Goal: Task Accomplishment & Management: Manage account settings

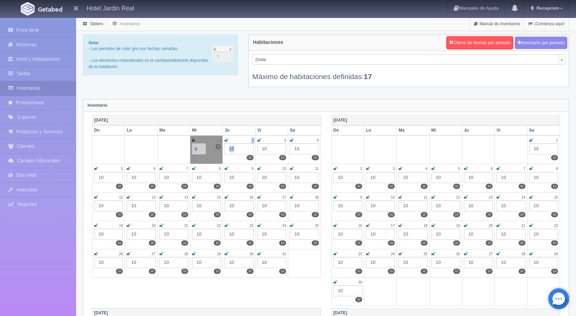
drag, startPoint x: 244, startPoint y: 147, endPoint x: 224, endPoint y: 147, distance: 19.7
click at [224, 147] on tr "1 10 0 0 2 10 10 3 10 10 4 10 10" at bounding box center [206, 150] width 229 height 29
click at [243, 148] on div "10" at bounding box center [238, 149] width 29 height 11
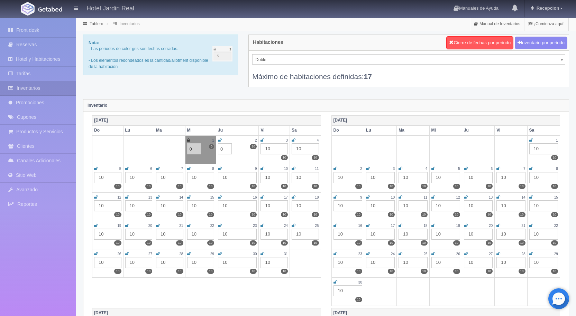
type input "0"
click at [222, 138] on icon at bounding box center [220, 140] width 4 height 4
drag, startPoint x: 279, startPoint y: 148, endPoint x: 265, endPoint y: 150, distance: 14.6
click at [265, 150] on div "10" at bounding box center [274, 149] width 28 height 11
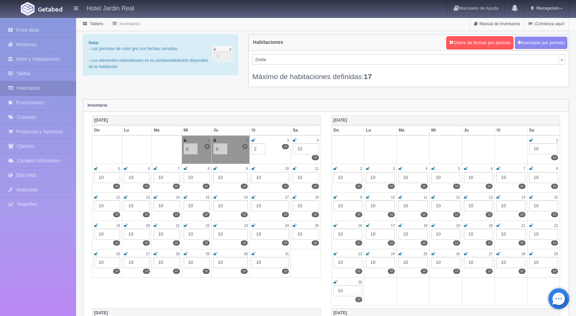
type input "2"
drag, startPoint x: 305, startPoint y: 148, endPoint x: 293, endPoint y: 149, distance: 12.1
click at [293, 149] on td "4 10 10" at bounding box center [306, 150] width 30 height 29
click at [307, 150] on div "10" at bounding box center [305, 149] width 26 height 11
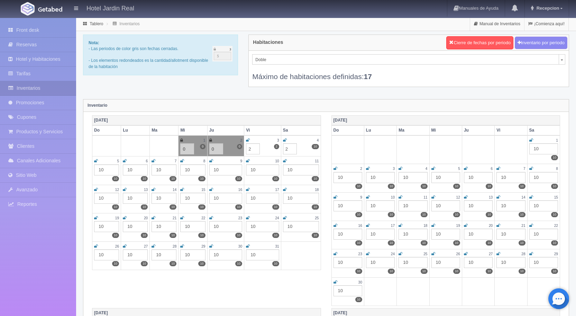
type input "2"
click at [293, 168] on div "10" at bounding box center [301, 170] width 36 height 11
type input "2"
click at [256, 169] on div "10" at bounding box center [262, 170] width 33 height 11
type input "2"
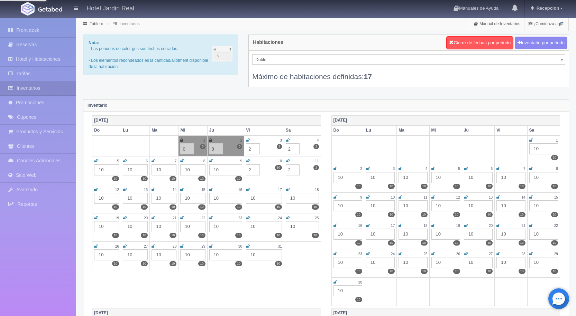
click at [220, 168] on div "10" at bounding box center [225, 170] width 33 height 11
type input "2"
click at [183, 169] on div "10" at bounding box center [192, 170] width 25 height 11
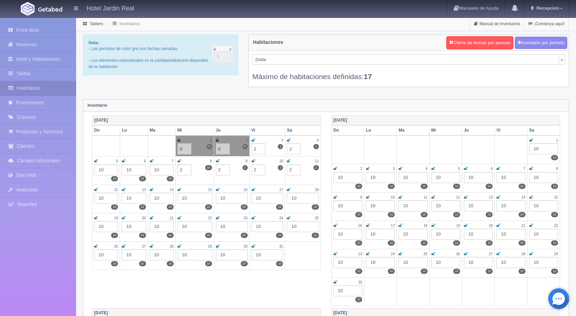
type input "2"
click at [157, 169] on div "10" at bounding box center [162, 170] width 24 height 11
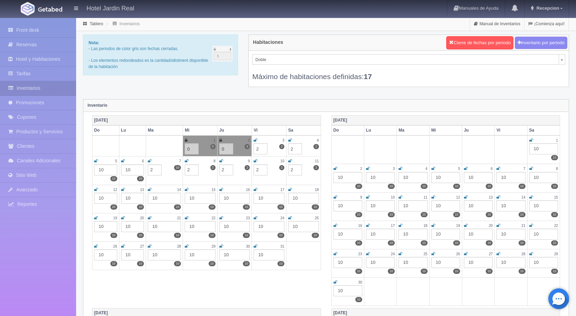
type input "2"
click at [127, 168] on div "10" at bounding box center [132, 170] width 23 height 11
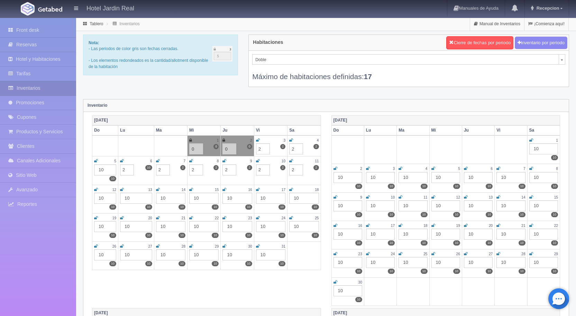
type input "2"
click at [100, 169] on div "10" at bounding box center [105, 170] width 22 height 11
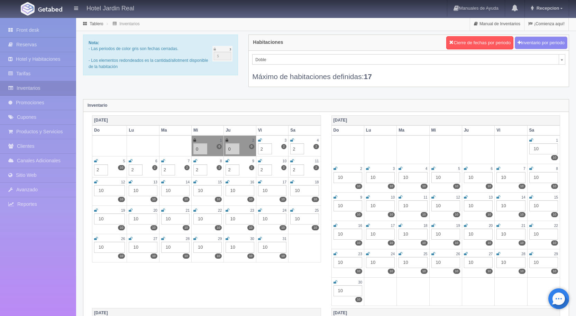
type input "2"
click at [100, 189] on div "10" at bounding box center [109, 190] width 31 height 11
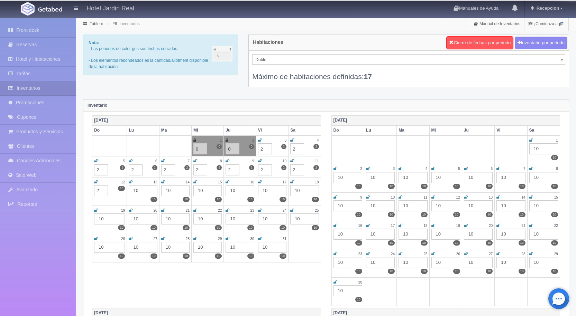
type input "2"
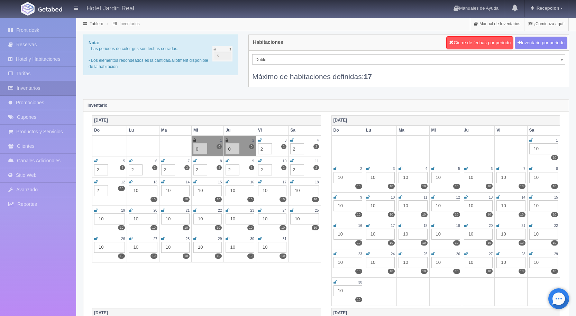
click at [135, 189] on div "10" at bounding box center [143, 190] width 28 height 11
type input "2"
click at [168, 190] on div "10" at bounding box center [175, 190] width 28 height 11
type input "2"
click at [201, 190] on div "10" at bounding box center [207, 190] width 28 height 11
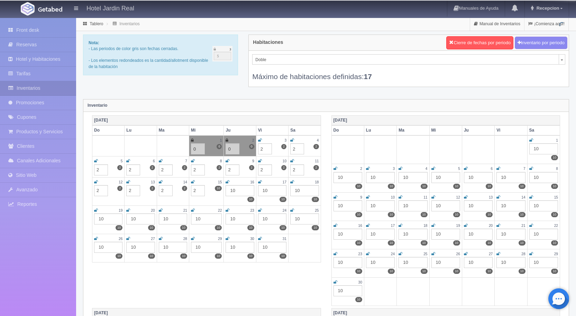
type input "2"
click at [233, 190] on div "10" at bounding box center [239, 190] width 28 height 11
type input "2"
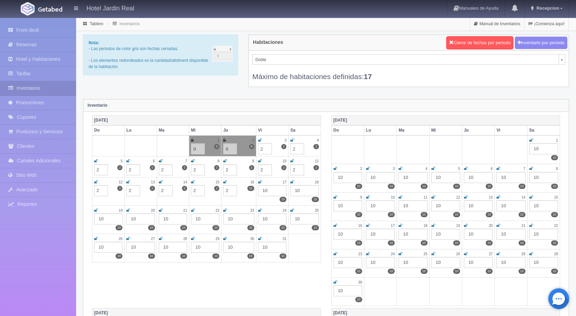
click at [267, 190] on div "10" at bounding box center [272, 190] width 28 height 11
type input "2"
click at [299, 191] on div "10" at bounding box center [304, 190] width 28 height 11
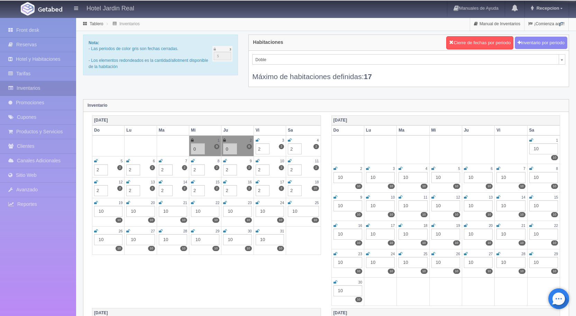
type input "2"
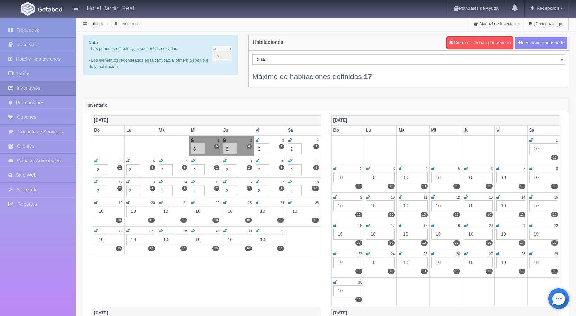
click at [297, 213] on div "10" at bounding box center [303, 211] width 31 height 11
type input "2"
click at [263, 211] on div "10" at bounding box center [270, 211] width 28 height 11
type input "2"
click at [230, 211] on div "10" at bounding box center [237, 211] width 28 height 11
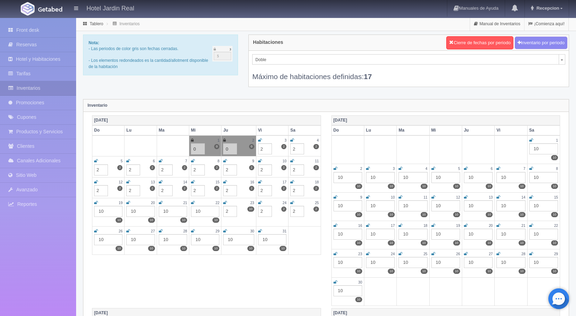
type input "2"
click at [198, 210] on div "10" at bounding box center [205, 211] width 28 height 11
type input "2"
click at [165, 209] on div "10" at bounding box center [173, 211] width 28 height 11
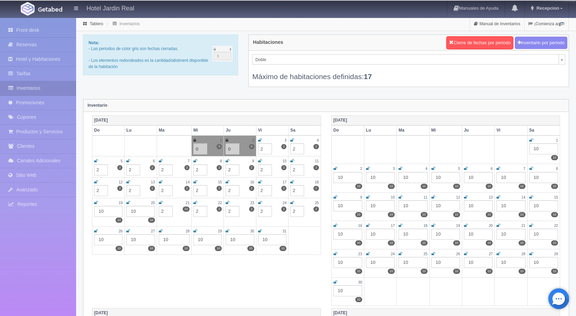
type input "2"
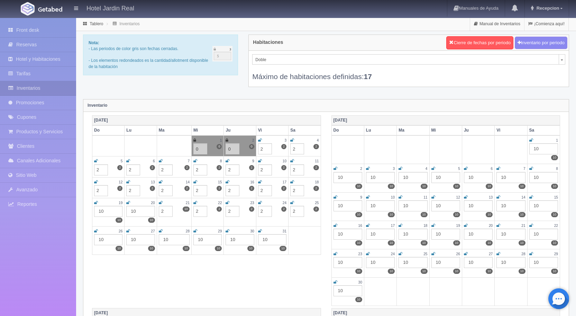
click at [134, 211] on div "10" at bounding box center [140, 211] width 28 height 11
type input "2"
click at [101, 209] on div "10" at bounding box center [108, 211] width 28 height 11
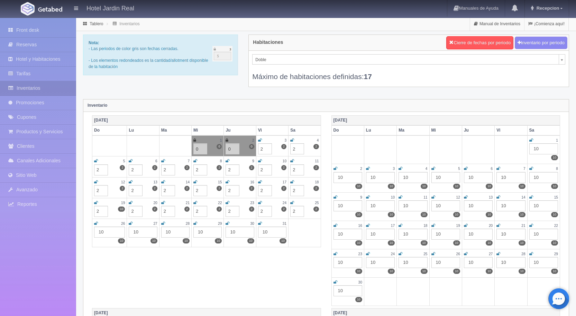
type input "2"
click at [102, 231] on div "10" at bounding box center [109, 232] width 31 height 11
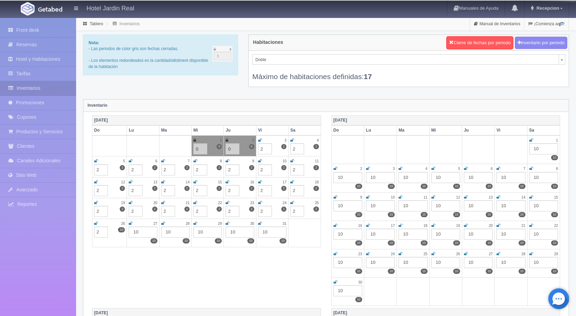
type input "2"
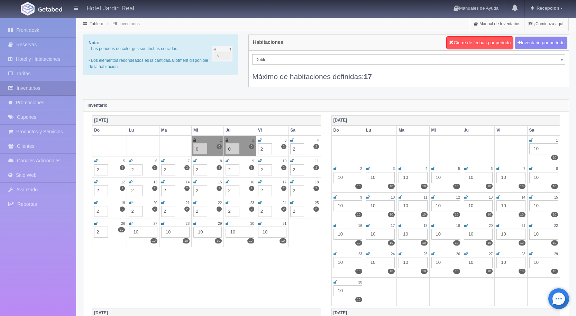
click at [136, 231] on div "10" at bounding box center [143, 232] width 28 height 11
type input "2"
click at [167, 231] on div "10" at bounding box center [175, 232] width 28 height 11
type input "2"
click at [201, 232] on div "10" at bounding box center [207, 232] width 28 height 11
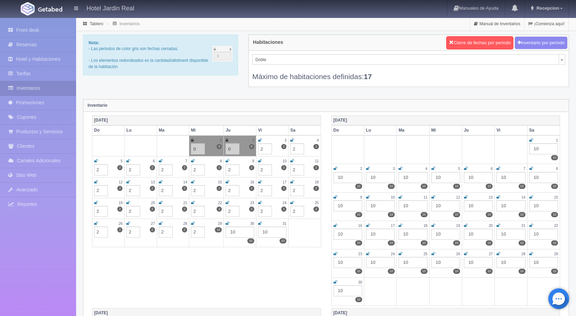
type input "2"
click at [232, 232] on div "10" at bounding box center [239, 232] width 28 height 11
type input "2"
click at [266, 232] on div "10" at bounding box center [272, 232] width 28 height 11
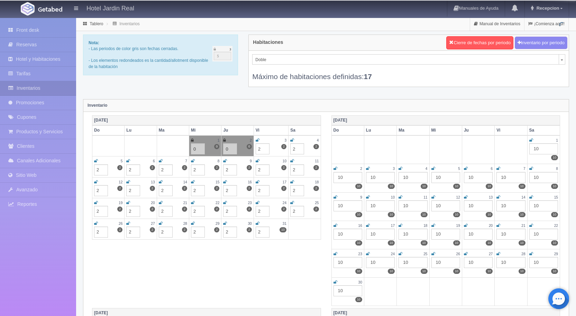
type input "2"
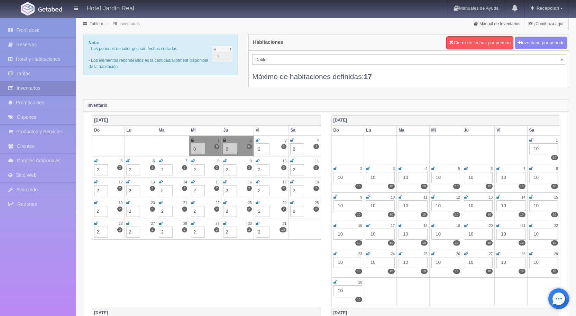
click at [272, 255] on div "Octubre 2025 Do Lu Ma Mi Ju Vi Sa 1 10 0 0 2 10 0 0 3 10 2 2 4 10 2 2 5 10 2 2 …" at bounding box center [326, 211] width 478 height 193
click at [535, 149] on div "10" at bounding box center [543, 149] width 29 height 11
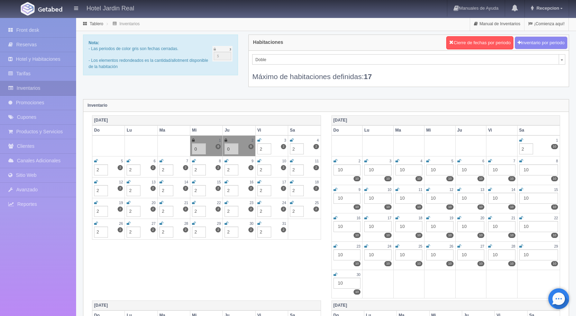
type input "2"
click at [340, 170] on div "10" at bounding box center [346, 170] width 27 height 11
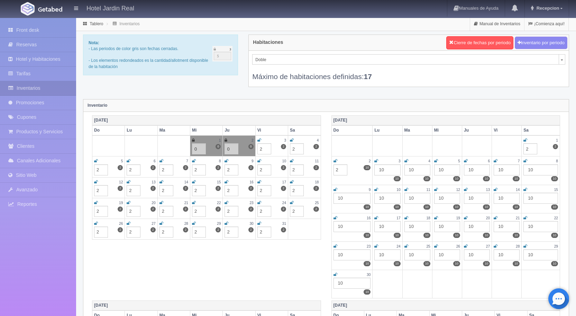
type input "2"
click at [382, 169] on div "10" at bounding box center [387, 170] width 26 height 11
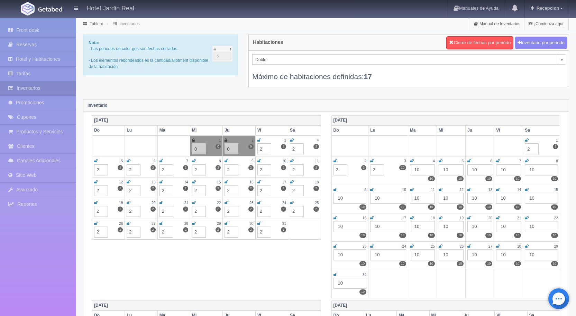
type input "2"
click at [416, 168] on div "10" at bounding box center [422, 170] width 25 height 11
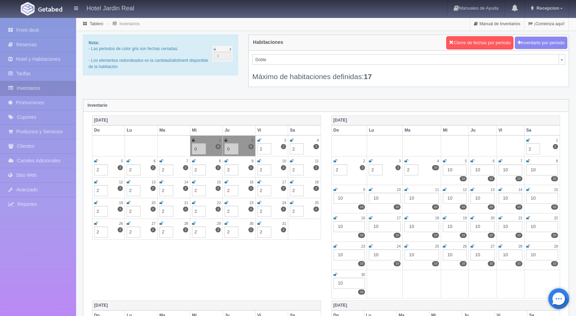
type input "2"
click at [450, 169] on div "10" at bounding box center [455, 170] width 24 height 11
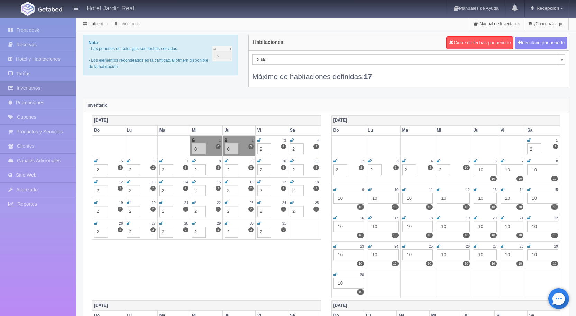
type input "2"
click at [481, 170] on div "10" at bounding box center [484, 170] width 23 height 11
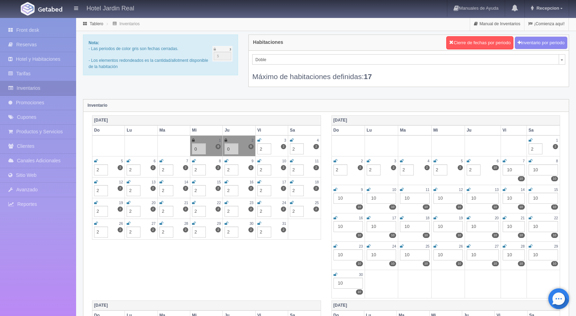
type input "2"
click at [511, 170] on div "10" at bounding box center [513, 170] width 22 height 11
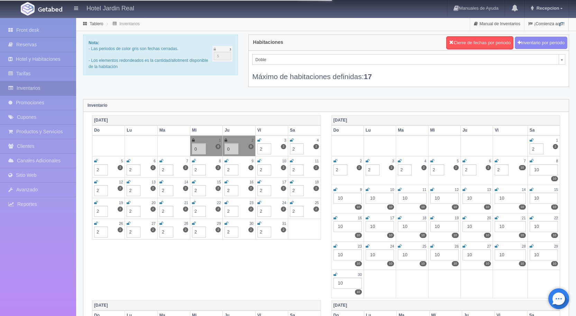
type input "2"
click at [537, 170] on div "10" at bounding box center [543, 170] width 28 height 11
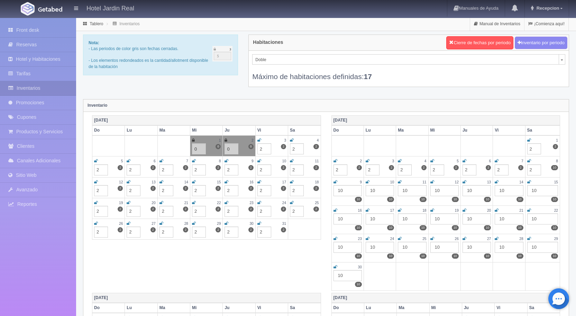
type input "2"
click at [342, 191] on div "10" at bounding box center [347, 190] width 28 height 11
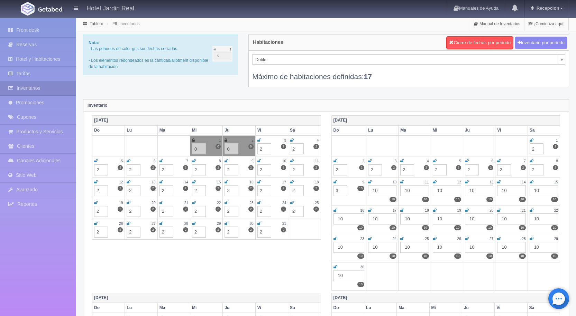
type input "3"
click at [374, 191] on div "10" at bounding box center [382, 190] width 28 height 11
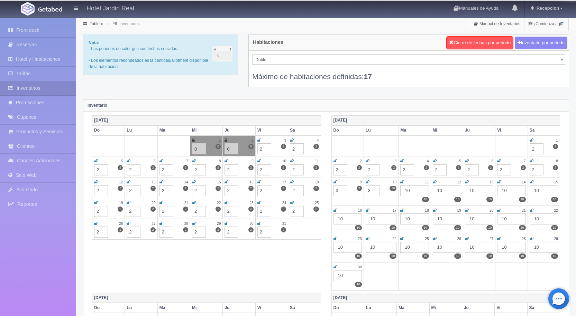
type input "3"
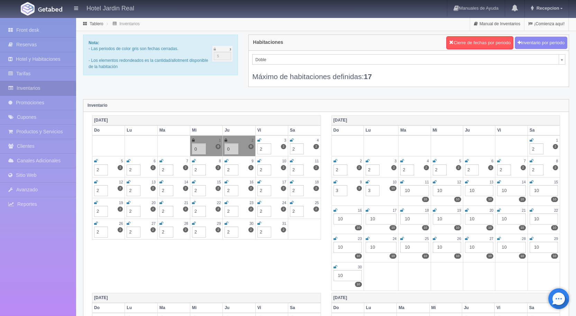
click at [406, 190] on div "10" at bounding box center [414, 190] width 28 height 11
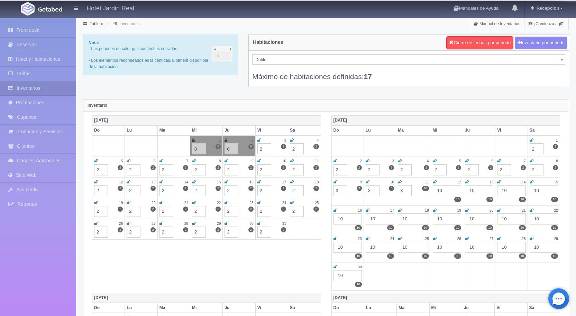
type input "3"
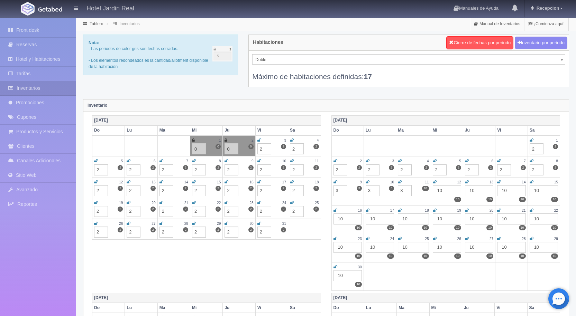
click at [439, 190] on div "10" at bounding box center [447, 190] width 28 height 11
type input "3"
click at [472, 191] on div "10" at bounding box center [479, 190] width 28 height 11
type input "3"
click at [505, 191] on div "10" at bounding box center [511, 190] width 28 height 11
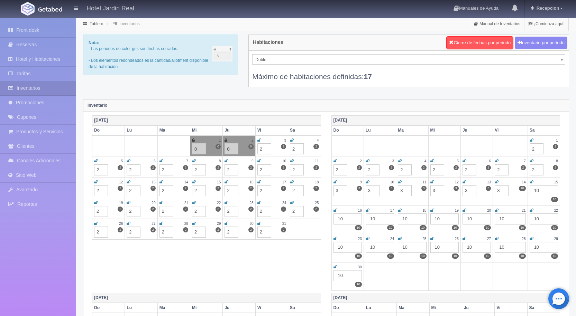
type input "3"
click at [536, 189] on div "10" at bounding box center [543, 190] width 28 height 11
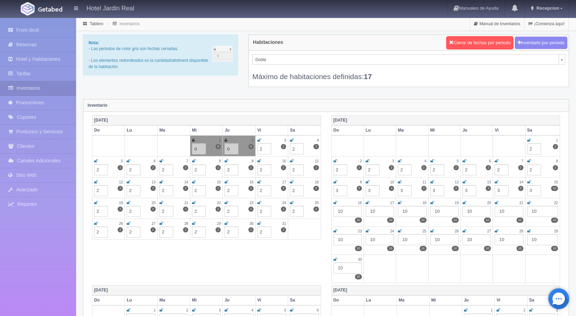
type input "3"
click at [534, 212] on div "10" at bounding box center [542, 211] width 31 height 11
type input "3"
click at [501, 211] on div "10" at bounding box center [508, 211] width 28 height 11
type input "3"
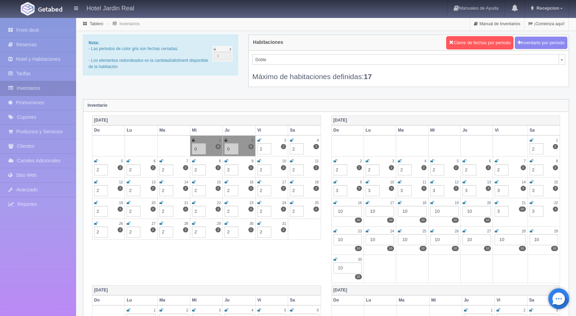
click at [470, 210] on div "10" at bounding box center [476, 211] width 28 height 11
type input "3"
click at [437, 212] on div "10" at bounding box center [444, 211] width 28 height 11
type input "3"
click at [404, 211] on div "10" at bounding box center [412, 211] width 28 height 11
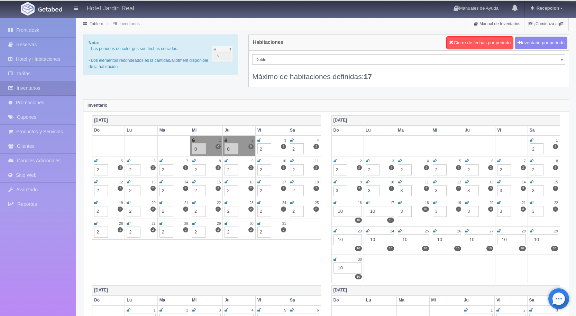
type input "3"
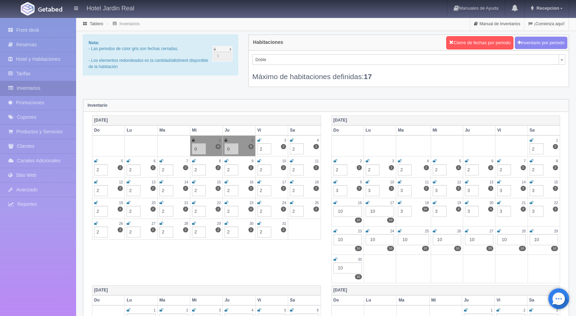
click at [372, 212] on div "10" at bounding box center [380, 211] width 28 height 11
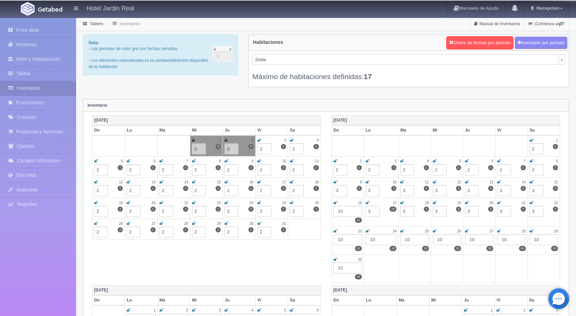
type input "3"
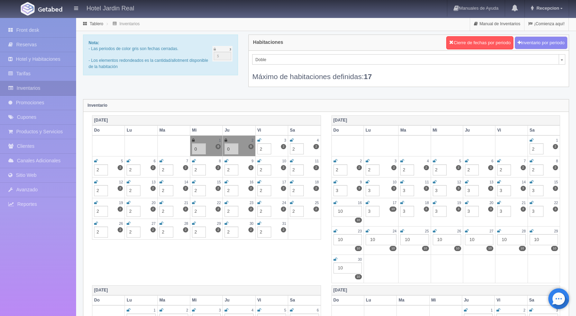
click at [340, 211] on div "10" at bounding box center [347, 211] width 28 height 11
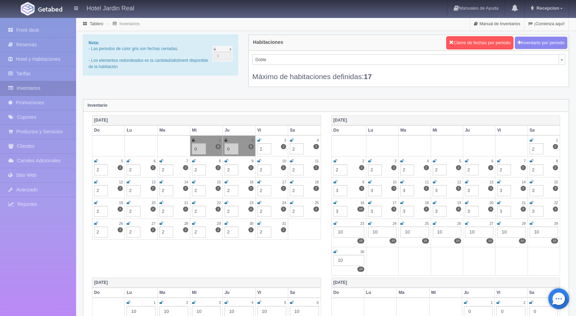
type input "3"
click at [340, 231] on div "10" at bounding box center [348, 232] width 31 height 11
type input "3"
click at [374, 231] on div "10" at bounding box center [382, 232] width 28 height 11
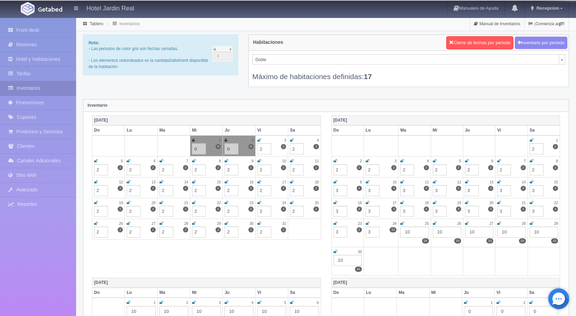
type input "3"
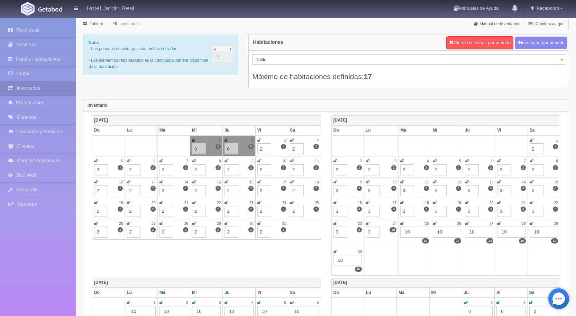
click at [408, 233] on div "10" at bounding box center [414, 232] width 28 height 11
type input "3"
click at [440, 233] on div "10" at bounding box center [447, 232] width 28 height 11
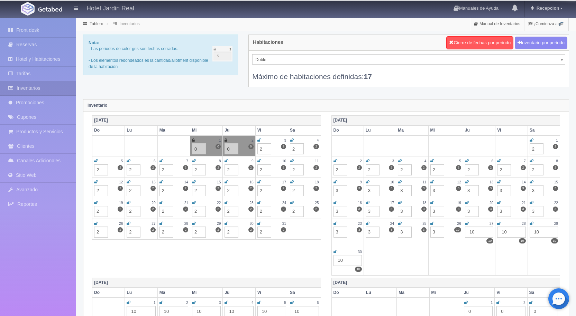
type input "3"
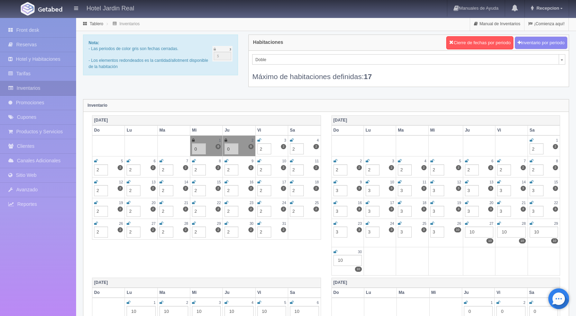
drag, startPoint x: 471, startPoint y: 233, endPoint x: 480, endPoint y: 232, distance: 8.3
click at [473, 232] on div "10" at bounding box center [479, 232] width 28 height 11
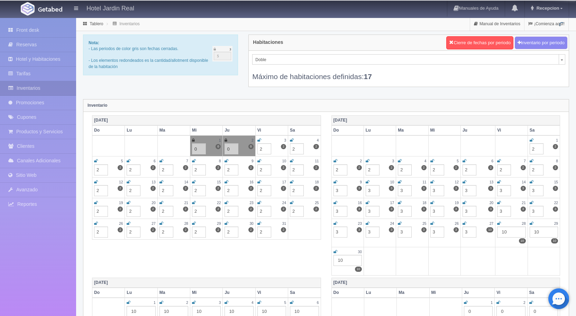
type input "3"
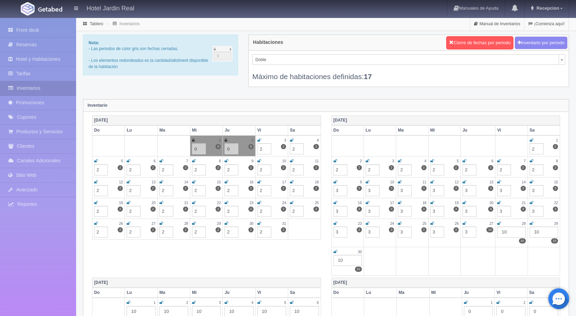
click at [506, 234] on div "10" at bounding box center [511, 232] width 28 height 11
type input "3"
click at [535, 232] on div "10" at bounding box center [543, 232] width 28 height 11
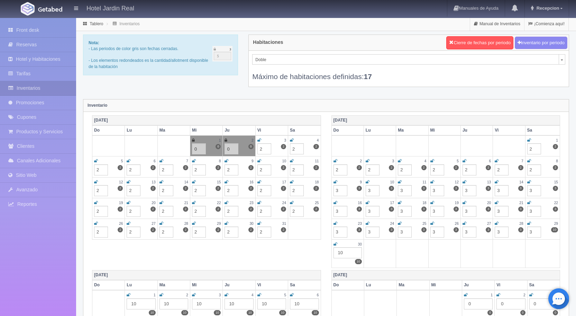
type input "3"
click at [339, 253] on div "10" at bounding box center [347, 253] width 28 height 11
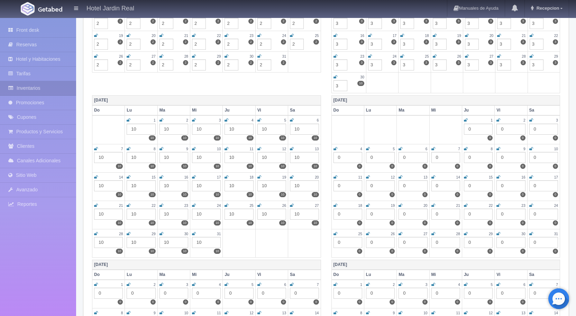
scroll to position [173, 0]
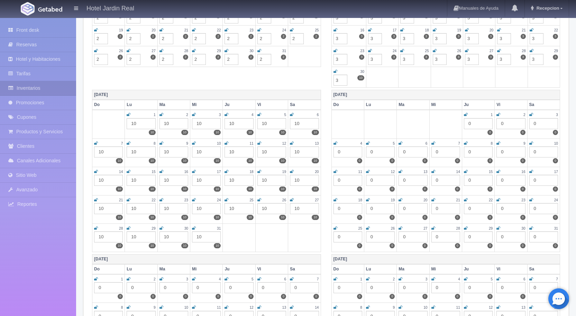
type input "3"
click at [201, 237] on div "10" at bounding box center [206, 237] width 29 height 11
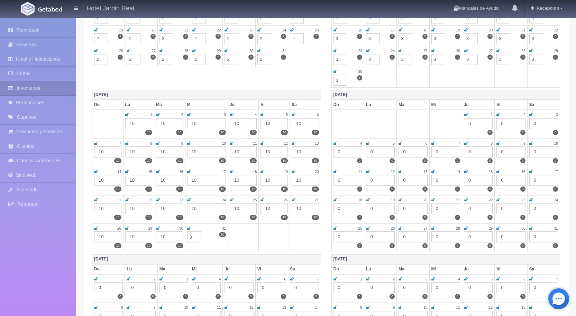
type input "3"
click at [163, 236] on div "10" at bounding box center [169, 237] width 27 height 11
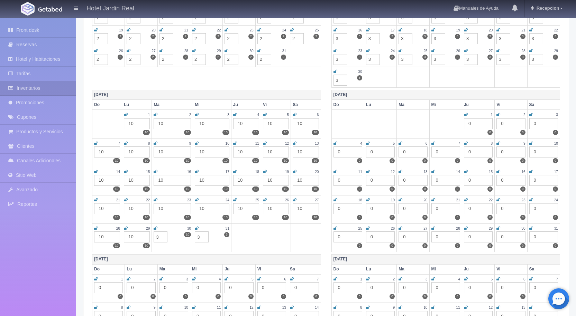
type input "3"
click at [132, 237] on div "10" at bounding box center [137, 237] width 26 height 11
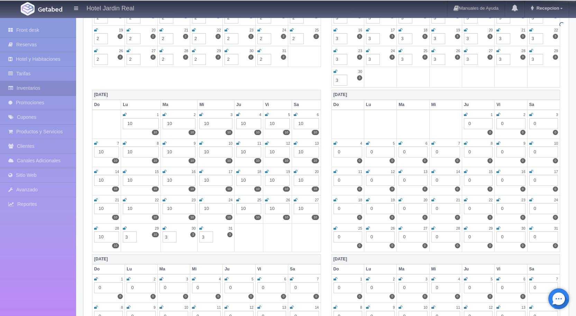
type input "3"
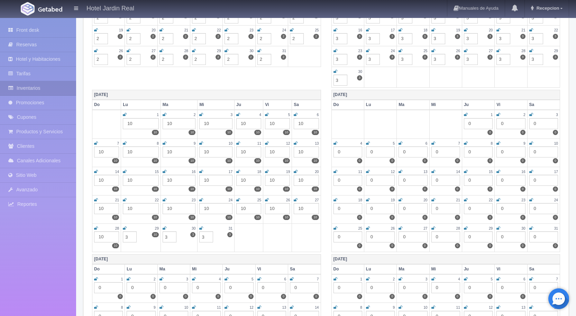
click at [102, 237] on div "10" at bounding box center [106, 237] width 25 height 11
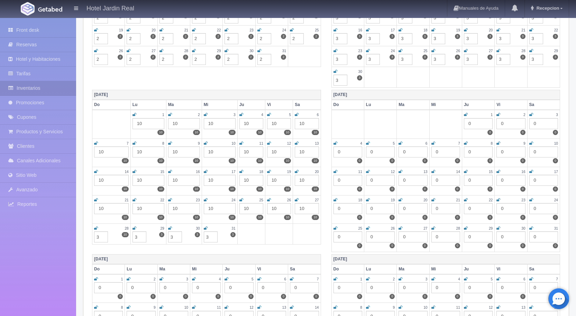
type input "3"
click at [210, 208] on div "10" at bounding box center [220, 208] width 32 height 11
type input "3"
click at [246, 209] on div "10" at bounding box center [251, 208] width 24 height 11
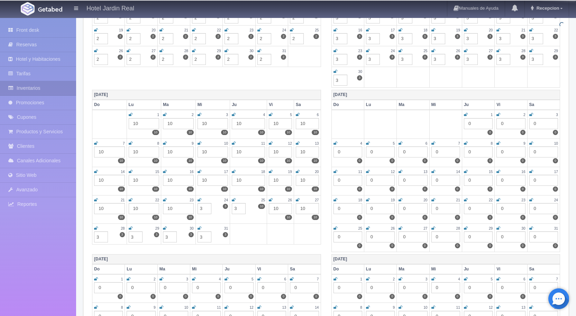
type input "3"
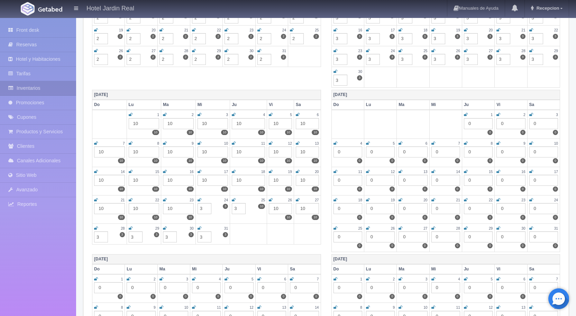
click at [276, 208] on div "10" at bounding box center [280, 208] width 23 height 11
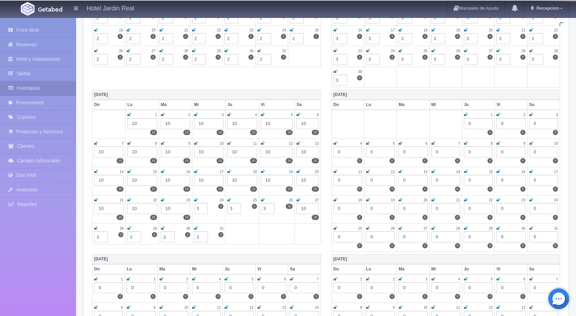
type input "3"
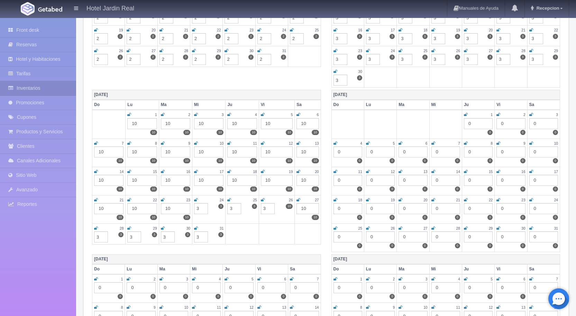
click at [304, 210] on div "10" at bounding box center [307, 208] width 22 height 11
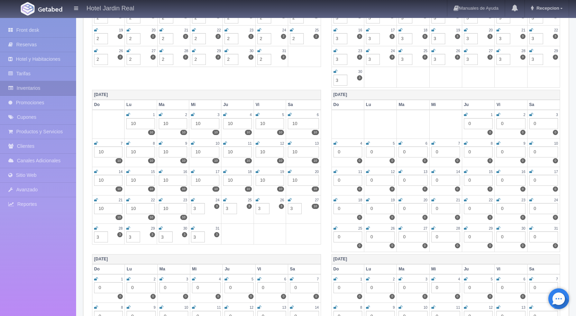
type input "3"
click at [166, 208] on div "10" at bounding box center [173, 208] width 28 height 11
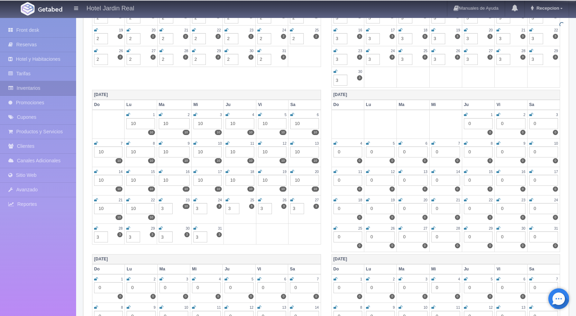
type input "3"
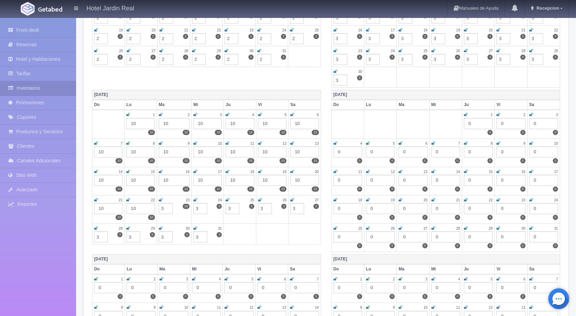
click at [134, 209] on div "10" at bounding box center [140, 208] width 28 height 11
type input "3"
click at [101, 208] on div "10" at bounding box center [108, 208] width 28 height 11
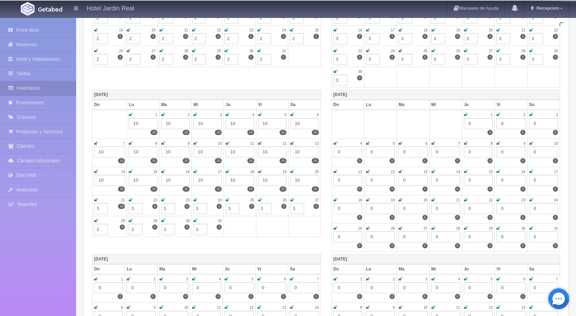
type input "3"
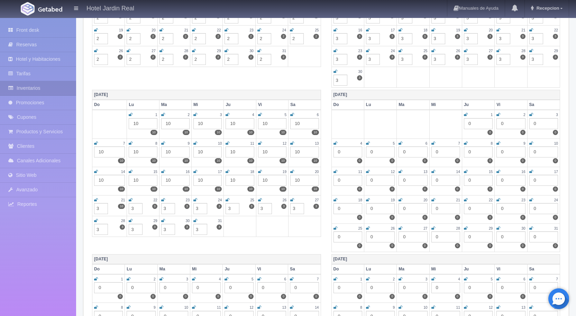
drag, startPoint x: 102, startPoint y: 179, endPoint x: 110, endPoint y: 182, distance: 8.7
click at [101, 179] on div "10" at bounding box center [109, 180] width 31 height 11
type input "3"
click at [136, 180] on div "10" at bounding box center [143, 180] width 28 height 11
type input "3"
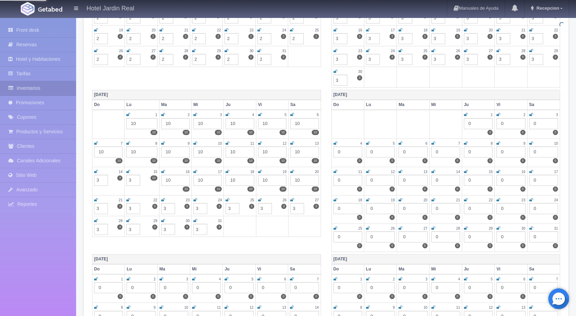
click at [168, 180] on div "10" at bounding box center [175, 180] width 28 height 11
type input "3"
click at [200, 181] on div "10" at bounding box center [207, 180] width 28 height 11
type input "3"
click at [233, 178] on div "10" at bounding box center [239, 180] width 28 height 11
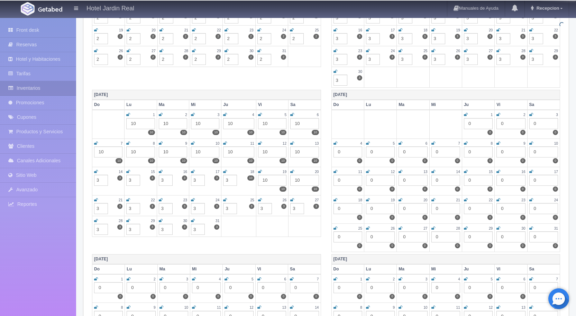
type input "3"
click at [266, 181] on div "10" at bounding box center [272, 180] width 28 height 11
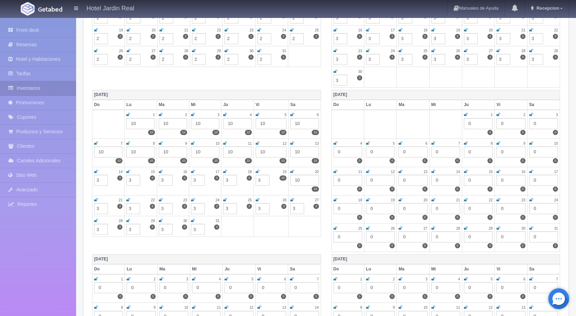
type input "3"
click at [296, 182] on div "10" at bounding box center [304, 180] width 28 height 11
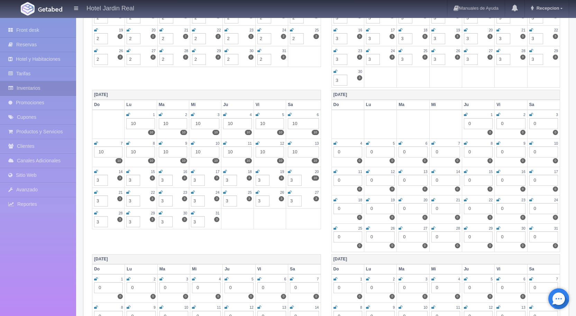
type input "3"
click at [293, 247] on div "Diciembre 2025 Do Lu Ma Mi Ju Vi Sa 1 10 10 2 10 10 3 10 10 4 10 10 5 10 10 6 1…" at bounding box center [326, 172] width 478 height 165
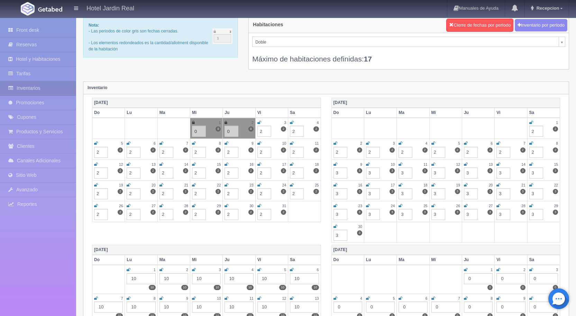
scroll to position [0, 0]
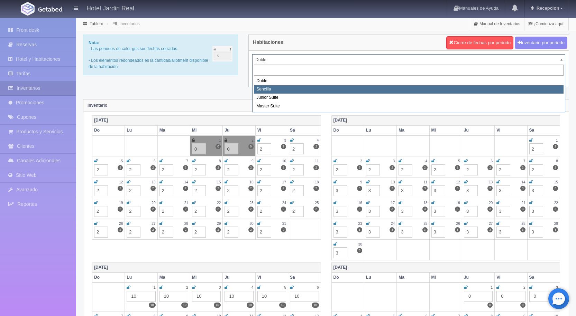
select select "1964"
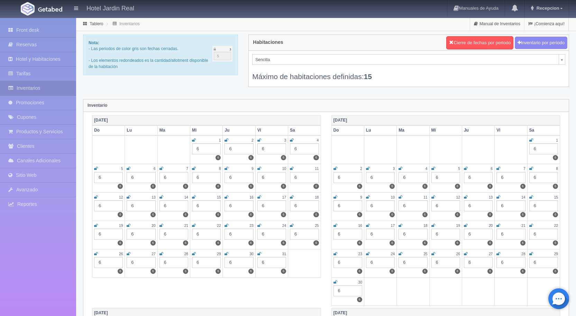
click at [204, 147] on div "6" at bounding box center [206, 149] width 29 height 11
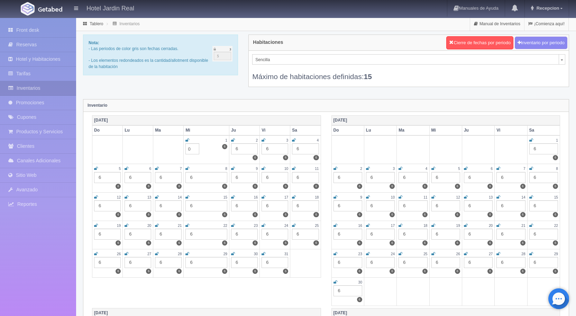
type input "0"
click at [238, 148] on div "6" at bounding box center [244, 149] width 27 height 11
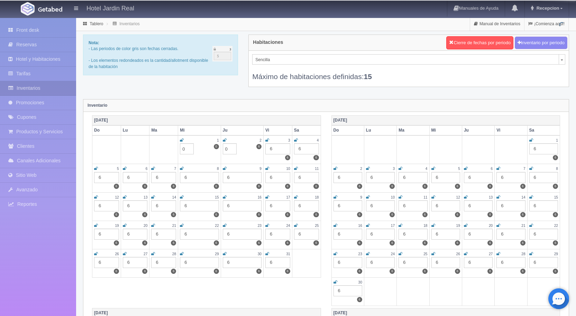
type input "0"
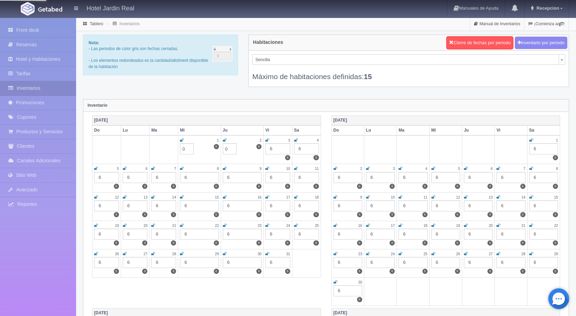
click at [270, 148] on div "6" at bounding box center [277, 149] width 25 height 11
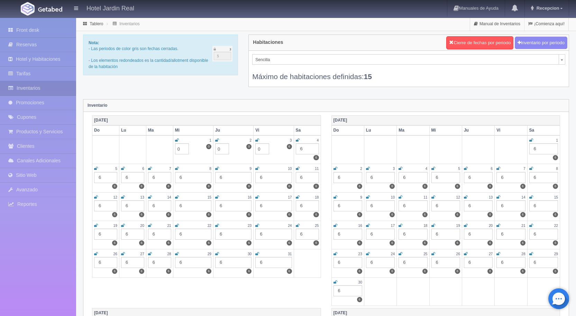
type input "0"
click at [302, 148] on div "6" at bounding box center [307, 149] width 23 height 11
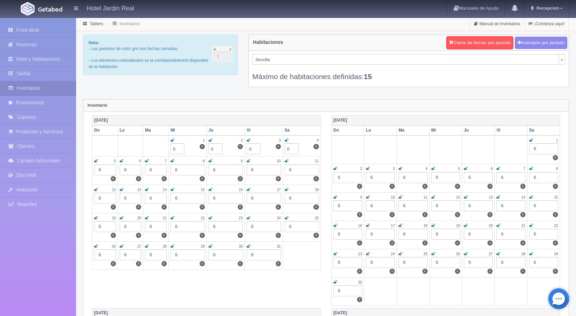
type input "0"
click at [100, 171] on div "6" at bounding box center [105, 170] width 22 height 11
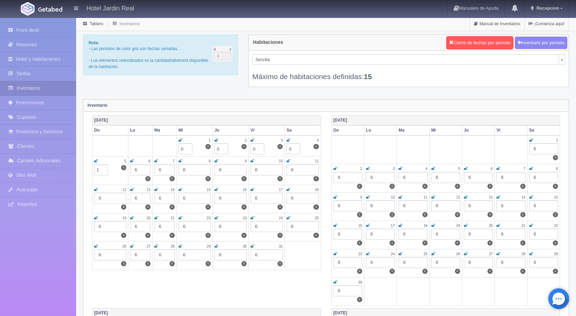
type input "1"
click at [137, 170] on div "6" at bounding box center [140, 170] width 20 height 11
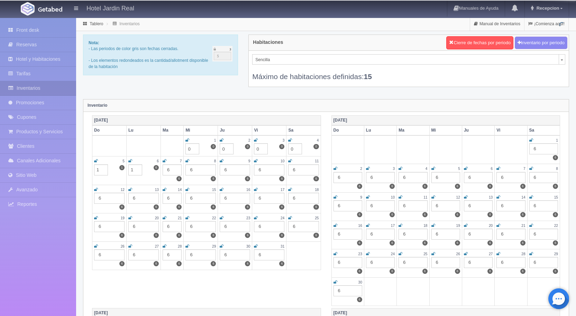
type input "1"
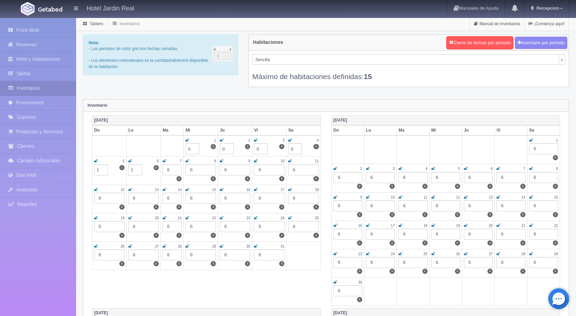
click at [168, 169] on div "6" at bounding box center [172, 170] width 19 height 11
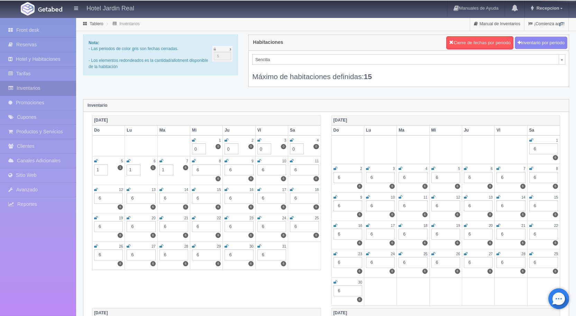
type input "1"
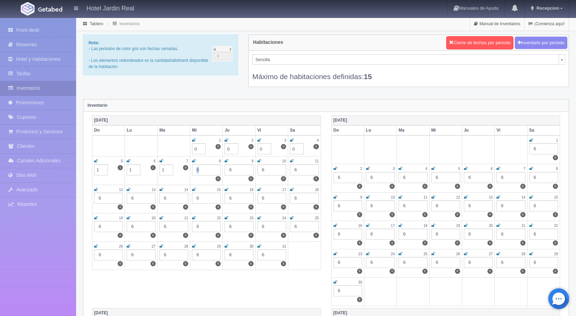
click at [198, 169] on div "6" at bounding box center [206, 170] width 29 height 11
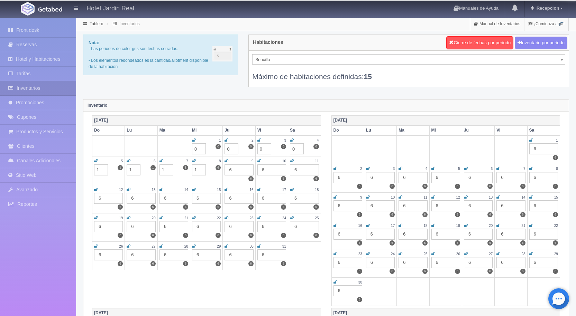
type input "1"
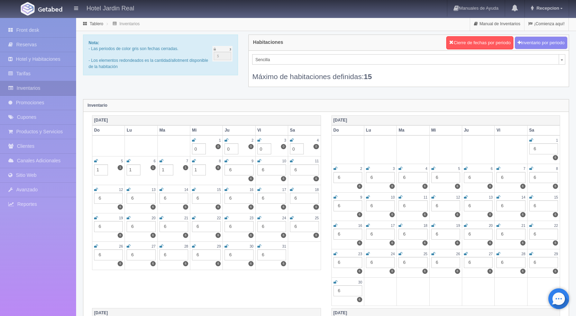
click at [231, 170] on div "6" at bounding box center [238, 170] width 29 height 11
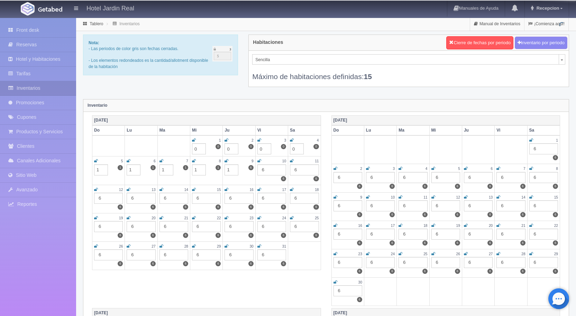
type input "1"
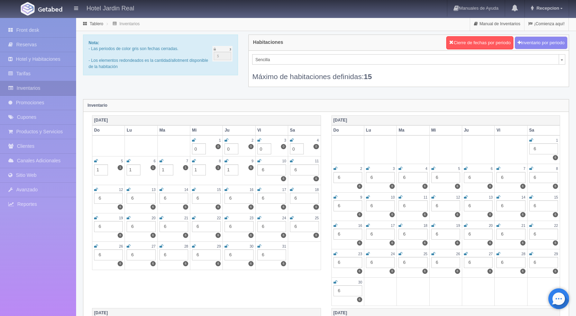
click at [263, 169] on div "6" at bounding box center [271, 170] width 29 height 11
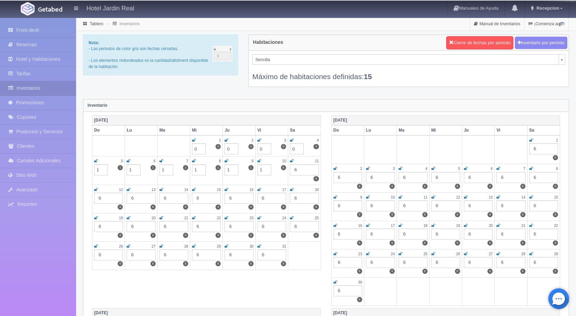
type input "1"
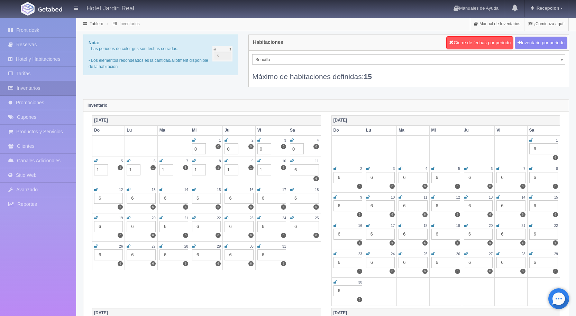
click at [294, 170] on div "6" at bounding box center [304, 170] width 29 height 11
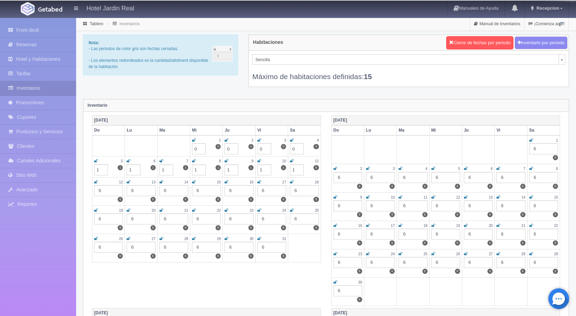
type input "1"
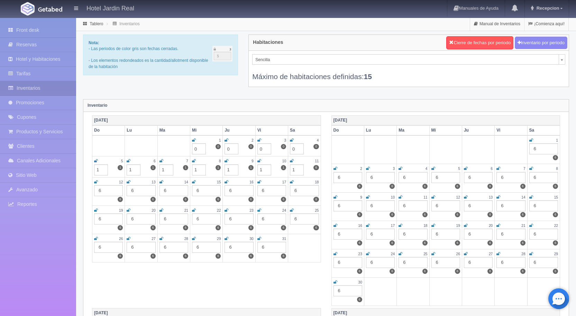
click at [295, 192] on div "6" at bounding box center [304, 190] width 29 height 11
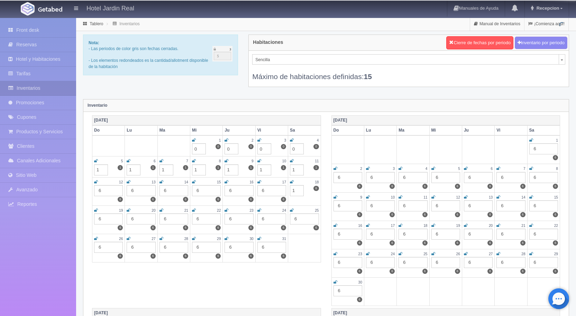
type input "1"
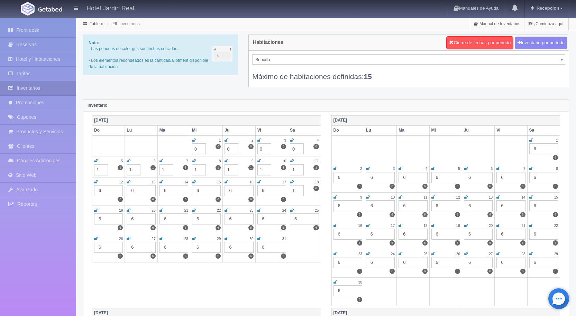
click at [262, 191] on div "6" at bounding box center [271, 190] width 29 height 11
type input "1"
click at [229, 190] on div "6" at bounding box center [238, 190] width 29 height 11
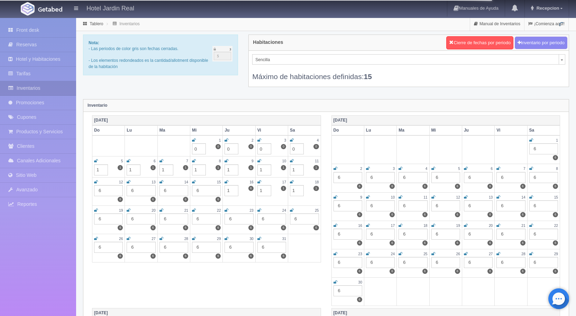
type input "1"
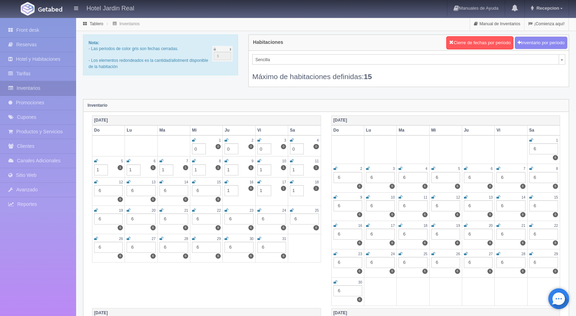
click at [197, 191] on div "6" at bounding box center [206, 190] width 29 height 11
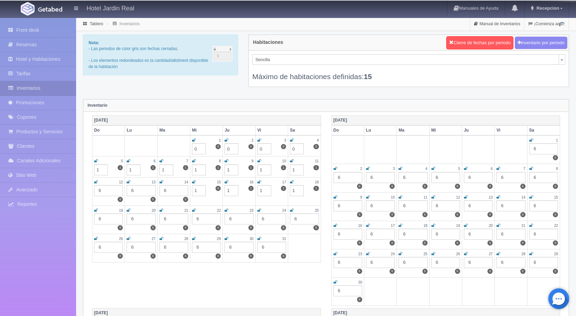
type input "1"
click at [166, 189] on div "6" at bounding box center [173, 190] width 29 height 11
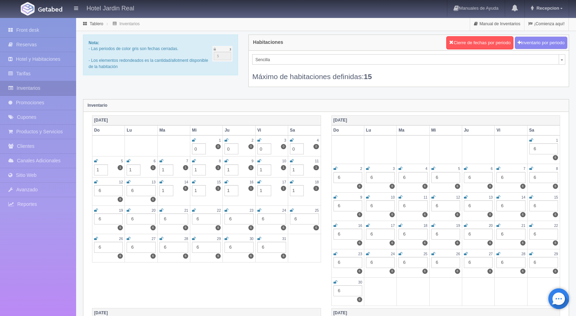
type input "1"
click at [132, 189] on div "6" at bounding box center [141, 190] width 29 height 11
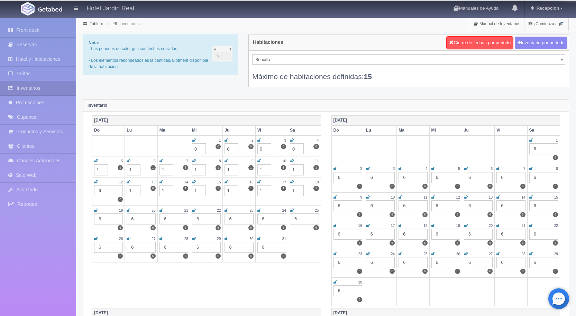
type input "1"
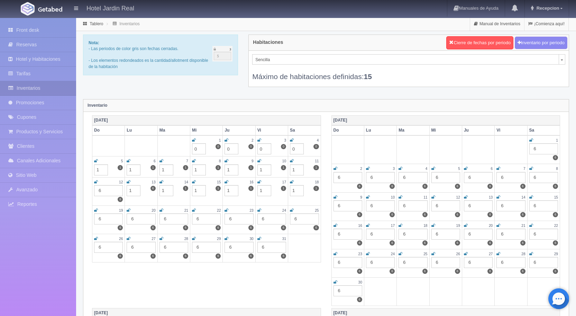
click at [99, 189] on div "6" at bounding box center [108, 190] width 29 height 11
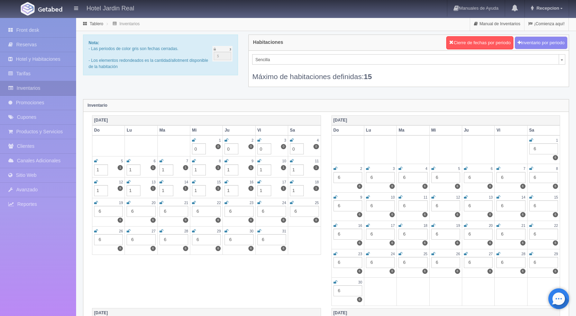
type input "1"
click at [100, 211] on div "6" at bounding box center [108, 211] width 29 height 11
type input "2"
click at [133, 210] on div "6" at bounding box center [141, 211] width 29 height 11
type input "2"
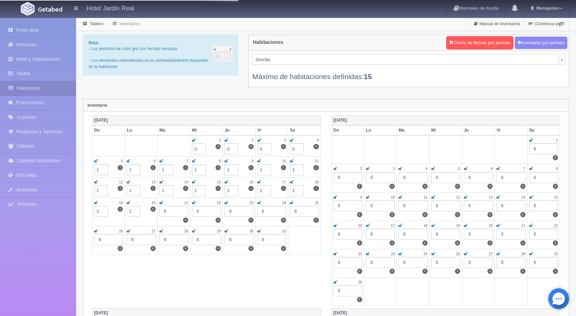
click at [165, 211] on div "6" at bounding box center [173, 211] width 29 height 11
type input "2"
click at [200, 210] on div "6" at bounding box center [206, 211] width 29 height 11
type input "2"
click at [231, 211] on div "6" at bounding box center [238, 211] width 29 height 11
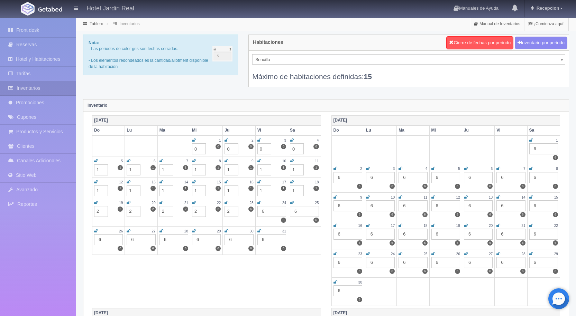
type input "2"
click at [263, 212] on div "6" at bounding box center [271, 211] width 29 height 11
type input "2"
click at [295, 211] on div "6" at bounding box center [304, 211] width 29 height 11
type input "2"
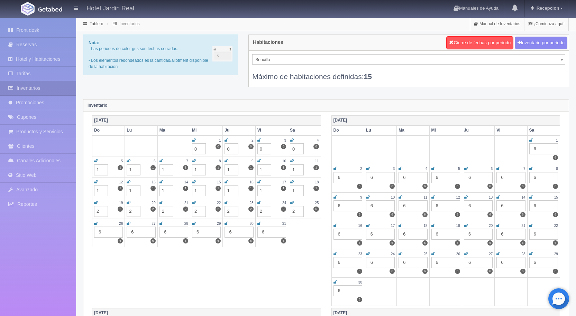
click at [263, 233] on div "6" at bounding box center [271, 232] width 29 height 11
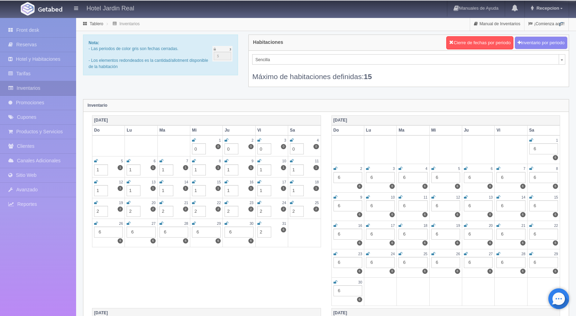
type input "2"
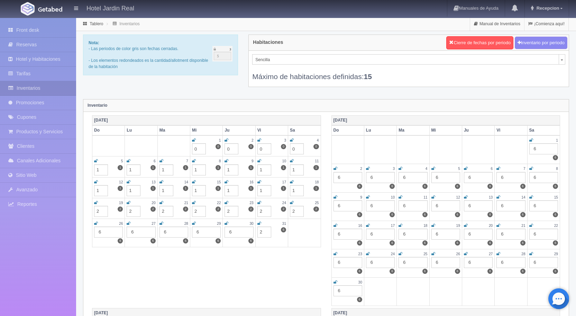
click at [230, 232] on div "6" at bounding box center [238, 232] width 29 height 11
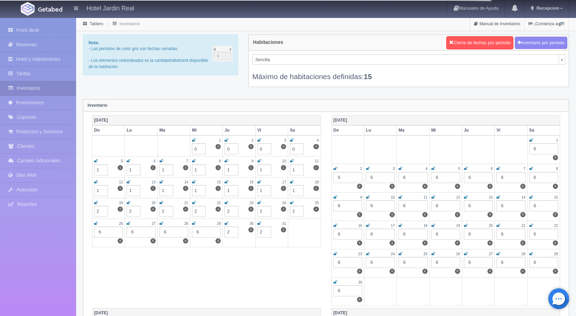
type input "2"
click at [197, 232] on div "6" at bounding box center [206, 232] width 29 height 11
type input "2"
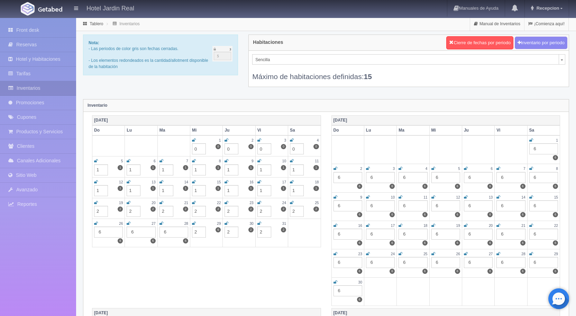
click at [166, 233] on div "6" at bounding box center [173, 232] width 29 height 11
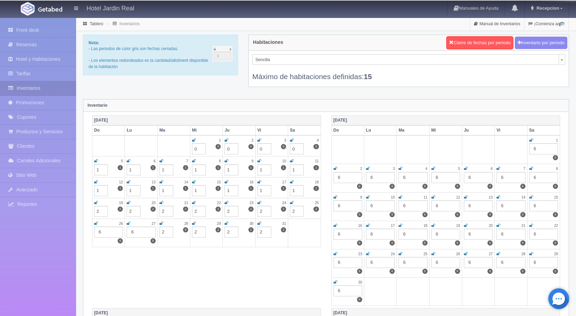
type input "2"
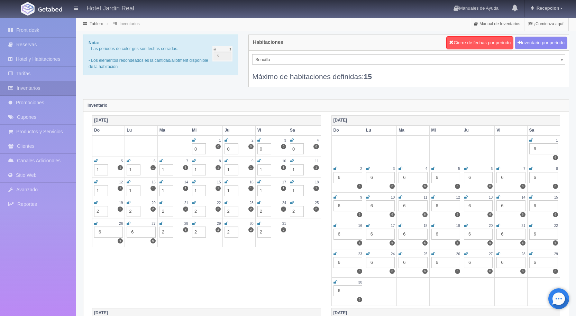
click at [132, 231] on div "6" at bounding box center [141, 232] width 29 height 11
type input "2"
click at [99, 230] on div "6" at bounding box center [108, 232] width 29 height 11
type input "2"
click at [536, 148] on div "6" at bounding box center [543, 149] width 29 height 11
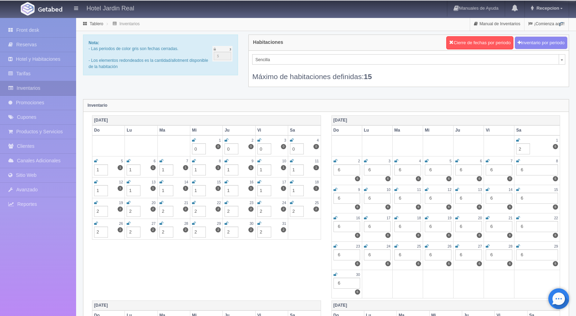
type input "2"
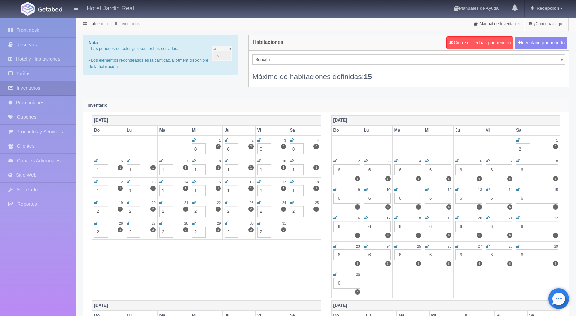
click at [523, 170] on div "6" at bounding box center [537, 170] width 42 height 11
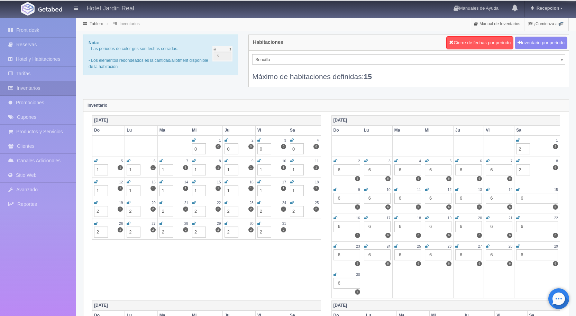
type input "2"
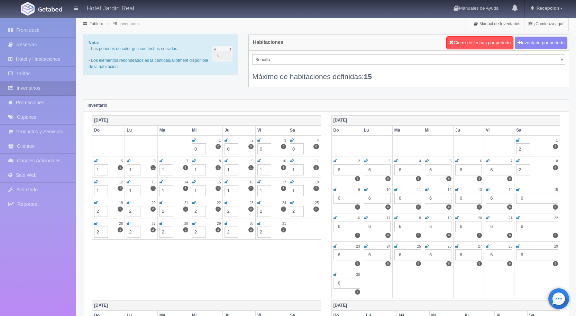
click at [491, 170] on div "6" at bounding box center [499, 170] width 27 height 11
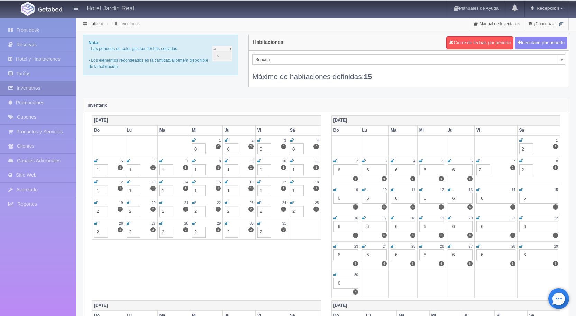
type input "2"
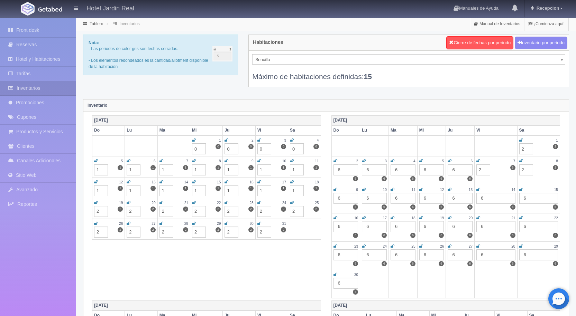
click at [455, 170] on div "6" at bounding box center [459, 170] width 25 height 11
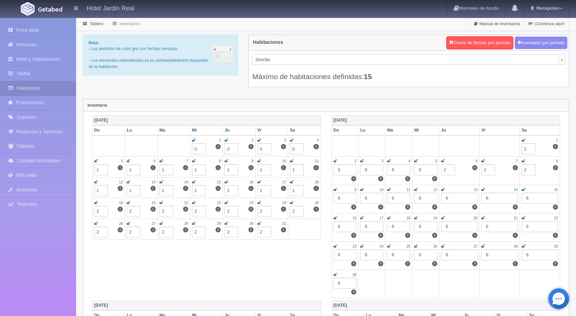
type input "2"
click at [419, 170] on div "6" at bounding box center [425, 170] width 23 height 11
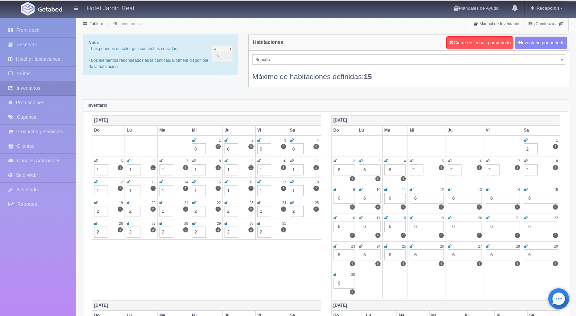
type input "2"
click at [390, 169] on div "6" at bounding box center [395, 170] width 22 height 11
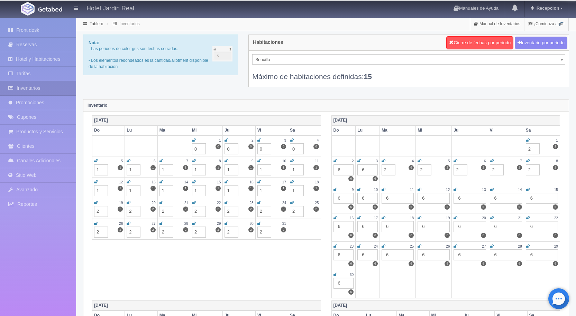
type input "2"
click at [363, 169] on div "6" at bounding box center [367, 170] width 20 height 11
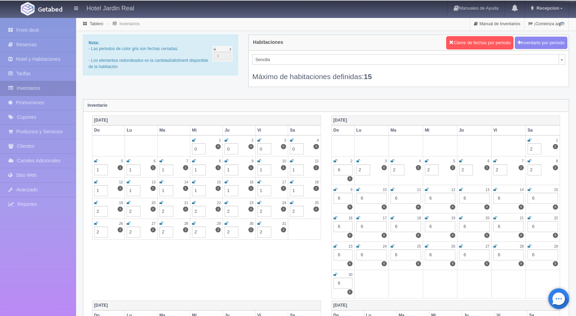
type input "2"
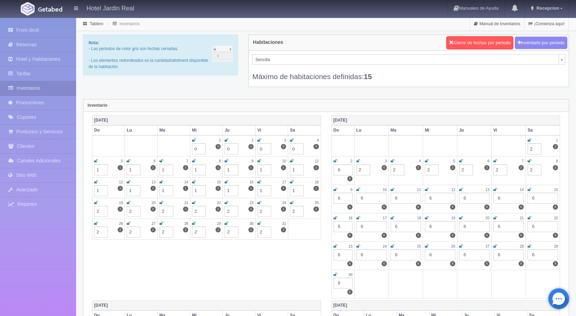
click at [338, 169] on div "6" at bounding box center [342, 170] width 19 height 11
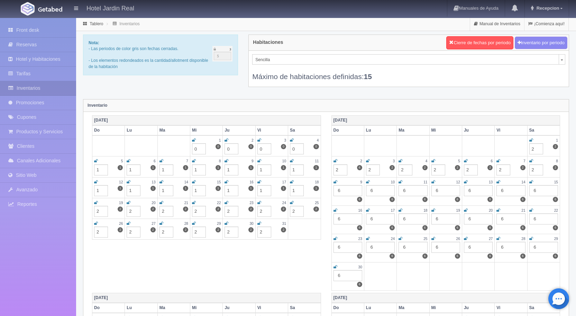
type input "2"
click at [339, 191] on div "6" at bounding box center [347, 190] width 29 height 11
type input "2"
click at [371, 191] on div "6" at bounding box center [380, 190] width 29 height 11
type input "2"
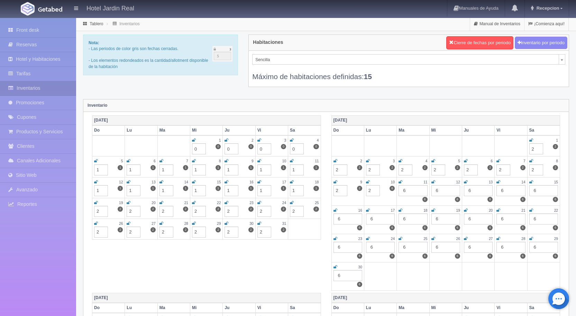
click at [404, 191] on div "6" at bounding box center [412, 190] width 29 height 11
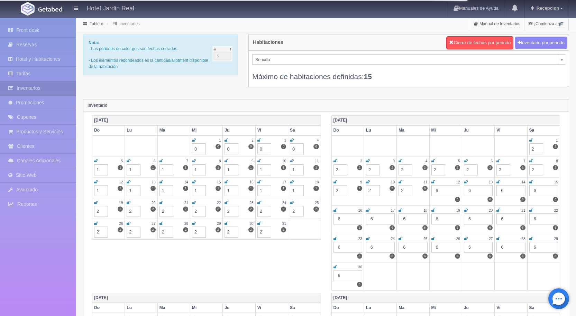
type input "2"
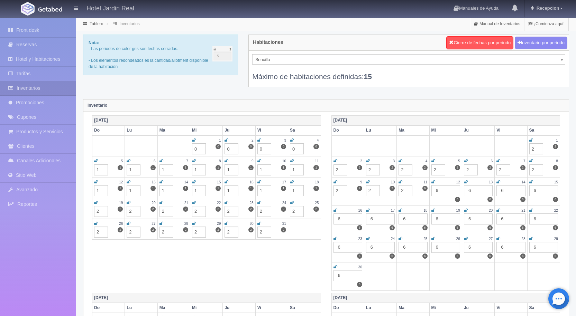
click at [438, 190] on div "6" at bounding box center [445, 190] width 29 height 11
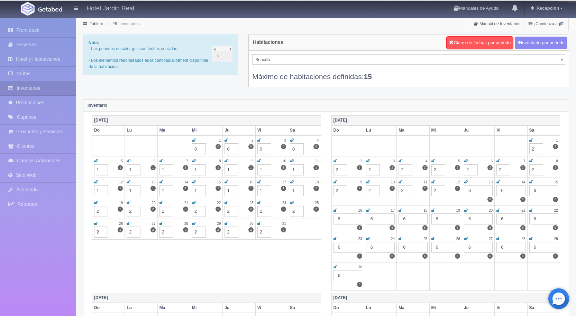
type input "2"
click at [469, 191] on div "6" at bounding box center [478, 190] width 29 height 11
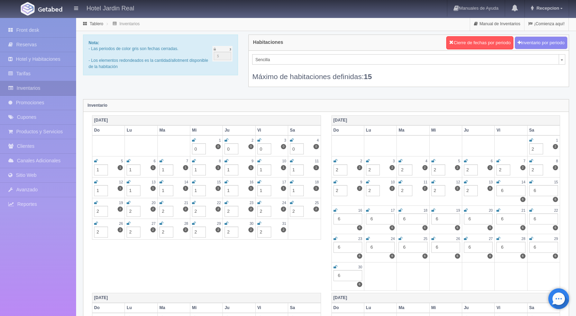
type input "2"
click at [503, 192] on div "6" at bounding box center [510, 190] width 29 height 11
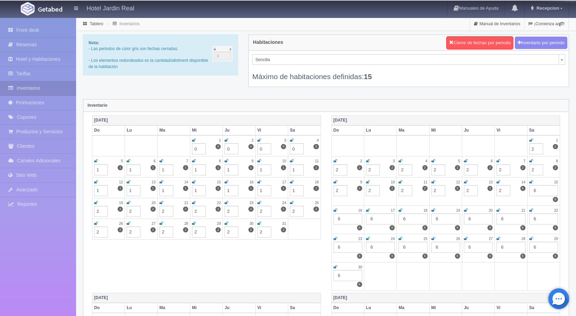
type input "2"
click at [536, 192] on div "6" at bounding box center [543, 190] width 29 height 11
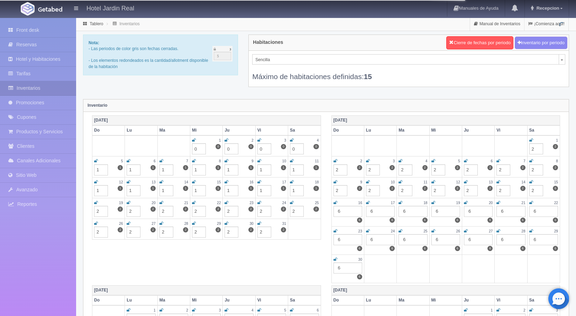
type input "2"
click at [534, 212] on div "6" at bounding box center [543, 211] width 29 height 11
type input "2"
drag, startPoint x: 502, startPoint y: 211, endPoint x: 496, endPoint y: 213, distance: 6.7
click at [502, 211] on div "6" at bounding box center [510, 211] width 29 height 11
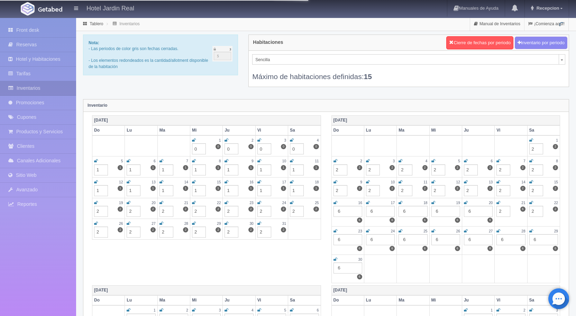
type input "2"
click at [469, 212] on div "6" at bounding box center [478, 211] width 29 height 11
type input "2"
click at [436, 211] on div "6" at bounding box center [445, 211] width 29 height 11
type input "2"
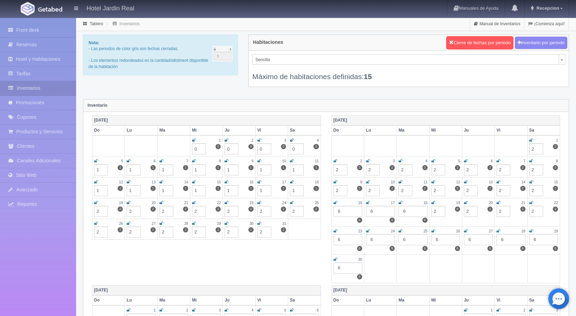
click at [403, 209] on div "6" at bounding box center [412, 211] width 29 height 11
type input "2"
click at [372, 210] on div "6" at bounding box center [380, 211] width 29 height 11
type input "2"
click at [338, 211] on div "6" at bounding box center [347, 211] width 29 height 11
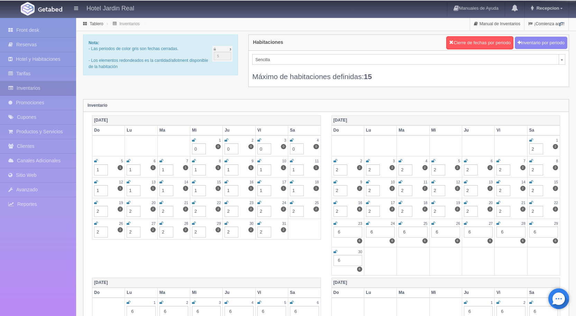
type input "2"
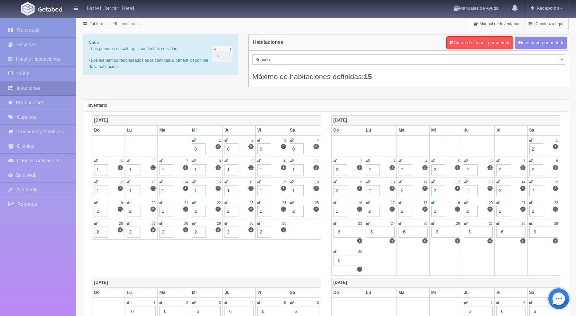
click at [338, 232] on div "6" at bounding box center [347, 232] width 29 height 11
type input "3"
click at [369, 232] on div "6" at bounding box center [380, 232] width 29 height 11
type input "3"
click at [405, 231] on div "6" at bounding box center [412, 232] width 29 height 11
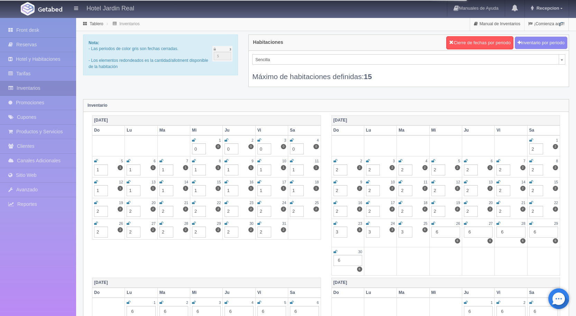
type input "3"
click at [437, 235] on div "6" at bounding box center [445, 232] width 29 height 11
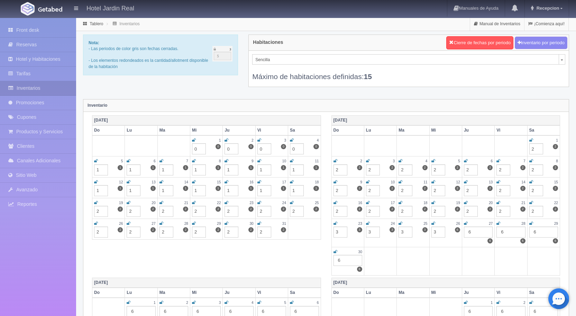
type input "3"
click at [469, 231] on div "6" at bounding box center [478, 232] width 29 height 11
type input "3"
click at [501, 233] on div "6" at bounding box center [510, 232] width 29 height 11
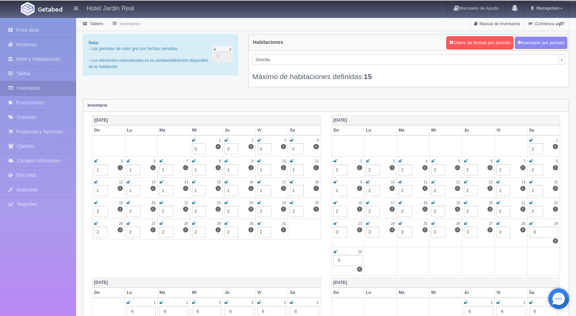
type input "3"
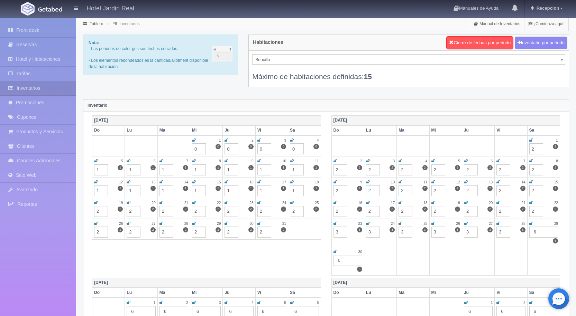
click at [537, 232] on div "6" at bounding box center [543, 232] width 29 height 11
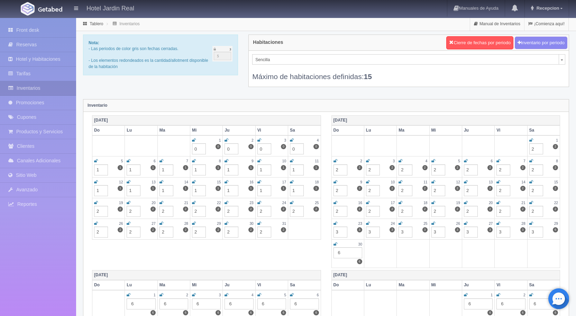
type input "3"
click at [337, 251] on div "6" at bounding box center [347, 253] width 29 height 11
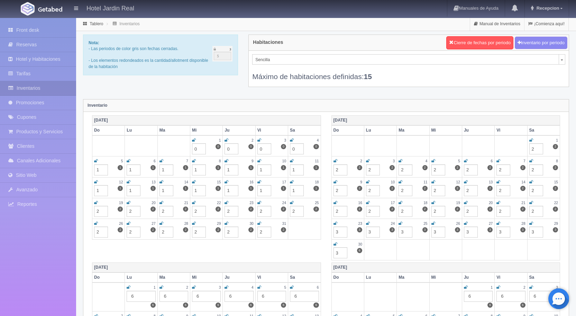
type input "3"
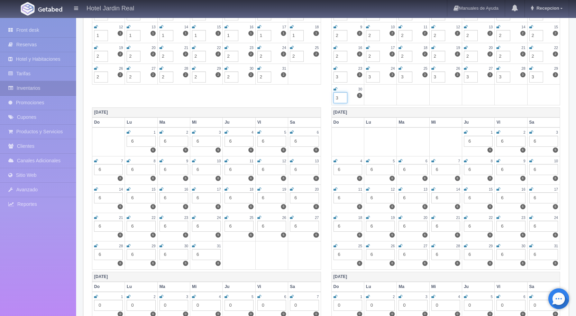
scroll to position [173, 0]
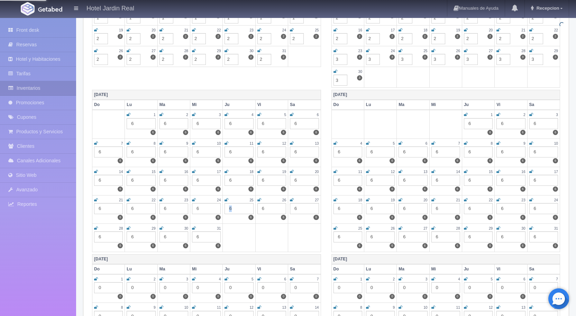
drag, startPoint x: 232, startPoint y: 207, endPoint x: 227, endPoint y: 209, distance: 5.8
click at [227, 209] on div "6" at bounding box center [238, 208] width 29 height 11
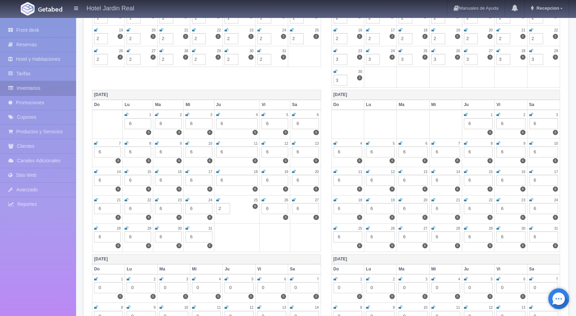
type input "2"
drag, startPoint x: 198, startPoint y: 210, endPoint x: 191, endPoint y: 209, distance: 7.3
click at [191, 209] on div "6" at bounding box center [198, 208] width 27 height 11
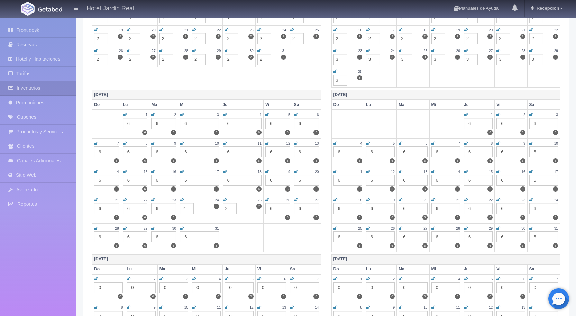
type input "2"
click at [263, 208] on tr "21 6 6 22 6 6 23 6 6 24 6 6 2 25 6 2 2 26 6 6 27 6 6" at bounding box center [206, 209] width 229 height 28
drag, startPoint x: 308, startPoint y: 208, endPoint x: 296, endPoint y: 210, distance: 12.6
click at [296, 210] on div "6" at bounding box center [306, 208] width 25 height 11
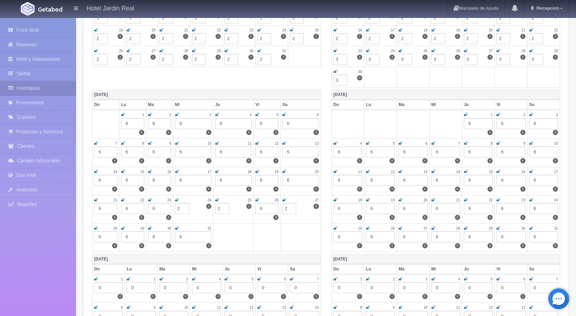
type input "2"
click at [262, 207] on div "6" at bounding box center [266, 208] width 23 height 11
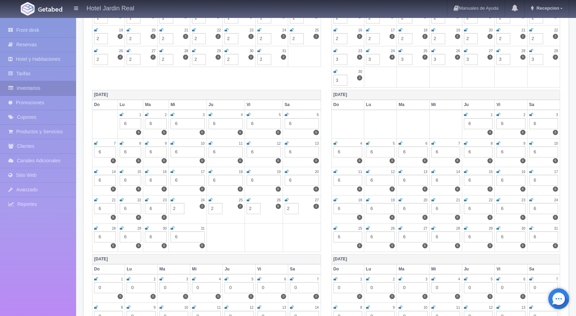
type input "2"
click at [176, 237] on div "6" at bounding box center [187, 237] width 34 height 11
type input "2"
click at [151, 236] on div "6" at bounding box center [156, 237] width 22 height 11
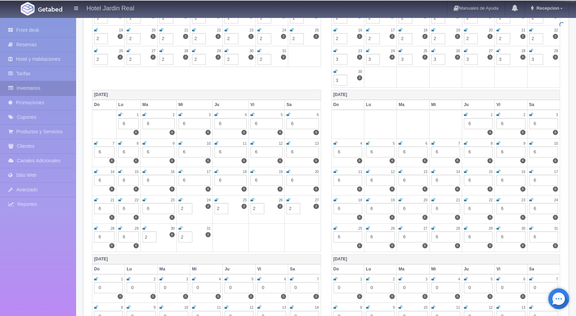
type input "2"
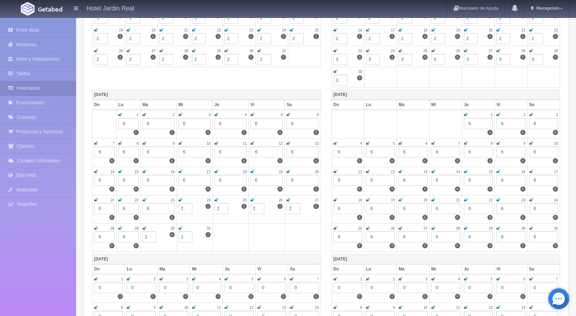
click at [124, 237] on div "6" at bounding box center [128, 237] width 20 height 11
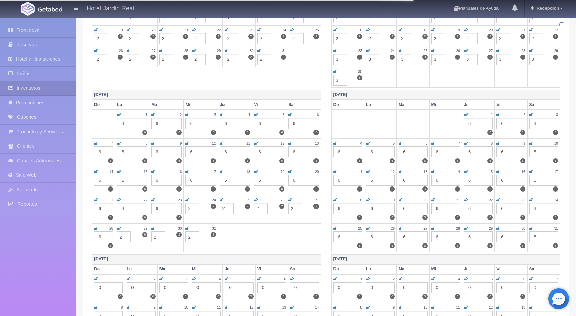
type input "2"
click at [99, 235] on div "6" at bounding box center [103, 237] width 19 height 11
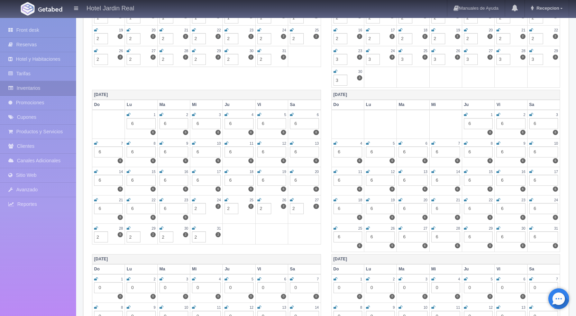
type input "2"
click at [260, 242] on td at bounding box center [271, 234] width 33 height 21
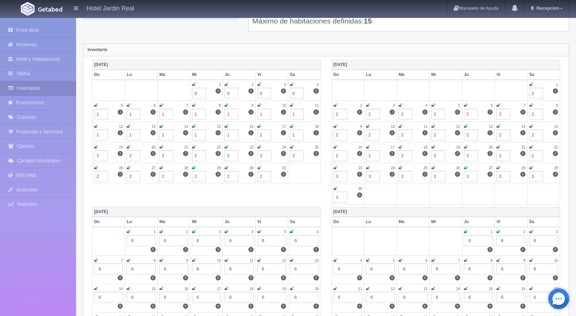
scroll to position [0, 0]
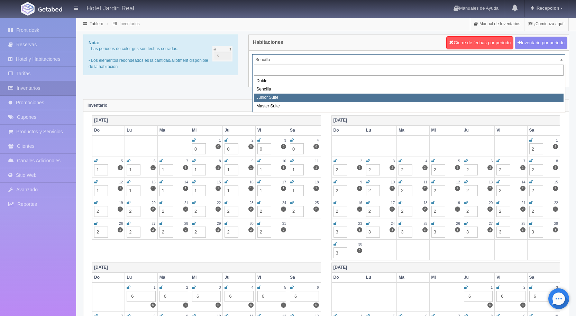
select select "1965"
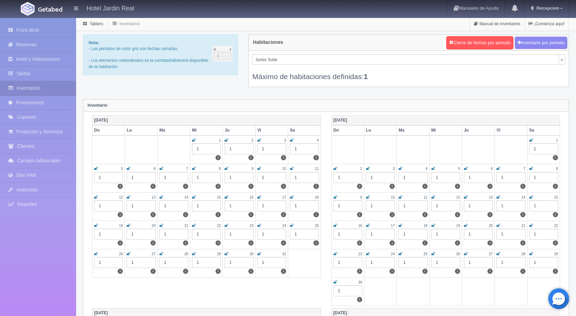
click at [199, 150] on div "1" at bounding box center [206, 149] width 29 height 11
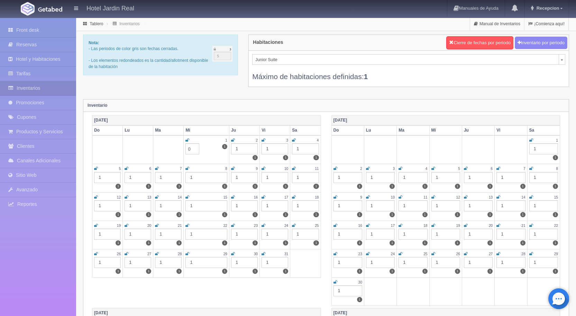
type input "0"
click at [239, 147] on div "1" at bounding box center [244, 149] width 27 height 11
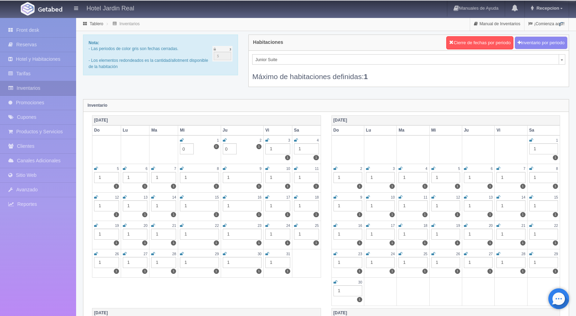
type input "0"
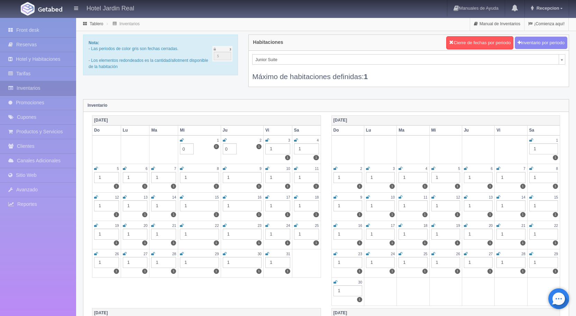
click at [272, 147] on div "1" at bounding box center [277, 149] width 25 height 11
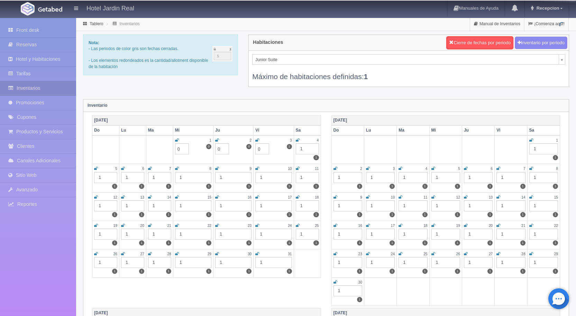
type input "0"
click at [302, 148] on div "1" at bounding box center [307, 149] width 23 height 11
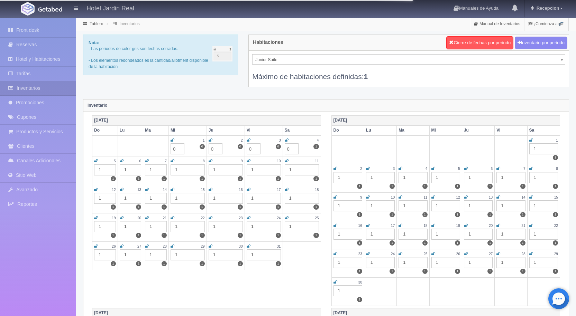
type input "0"
click at [292, 170] on div "1" at bounding box center [302, 170] width 34 height 11
type input "0"
click at [255, 169] on div "1" at bounding box center [264, 170] width 34 height 11
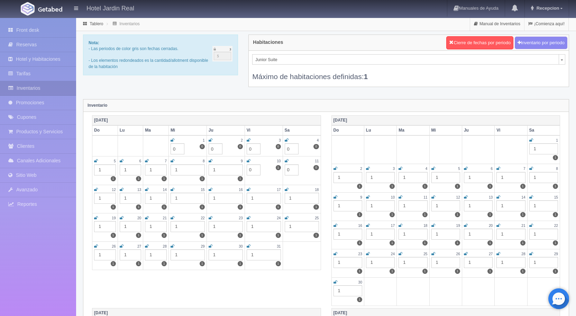
type input "0"
click at [215, 169] on div "1" at bounding box center [226, 170] width 34 height 11
type input "0"
click at [177, 168] on div "1" at bounding box center [187, 170] width 34 height 11
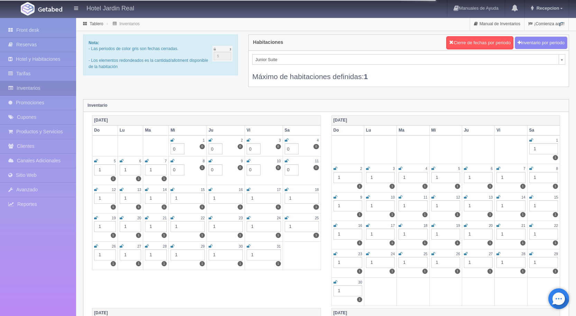
type input "0"
click at [151, 169] on div "1" at bounding box center [156, 170] width 22 height 11
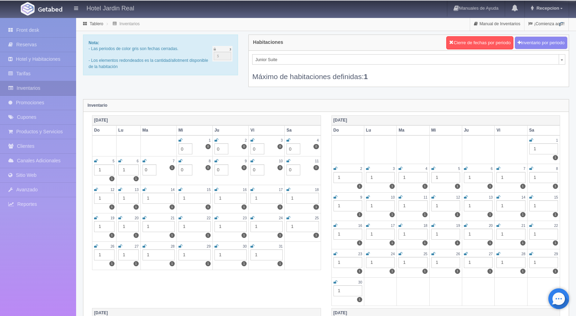
type input "0"
click at [127, 169] on div "1" at bounding box center [128, 170] width 20 height 11
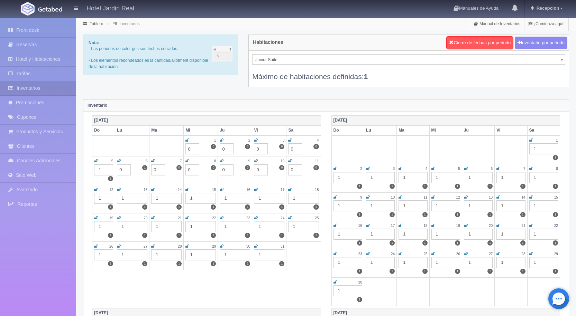
type input "0"
click at [102, 169] on div "1" at bounding box center [103, 170] width 19 height 11
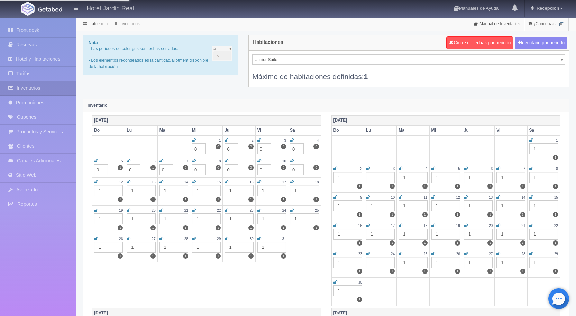
type input "0"
click at [101, 193] on div "1" at bounding box center [108, 190] width 29 height 11
type input "0"
click at [135, 191] on div "1" at bounding box center [141, 190] width 29 height 11
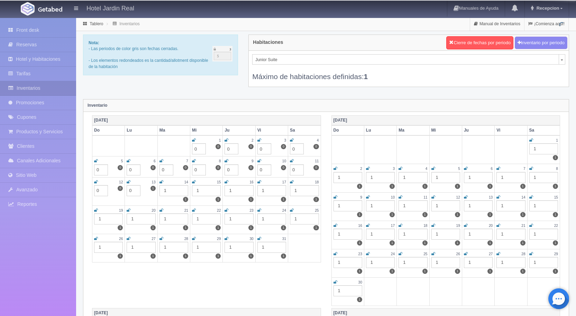
type input "0"
click at [168, 192] on div "1" at bounding box center [173, 190] width 29 height 11
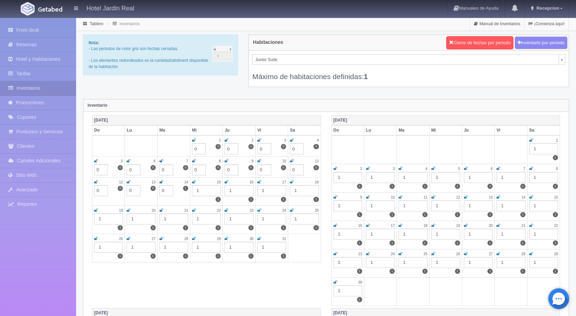
type input "0"
click at [201, 191] on div "1" at bounding box center [206, 190] width 29 height 11
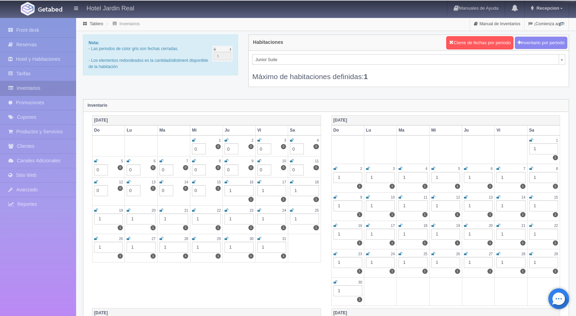
type input "0"
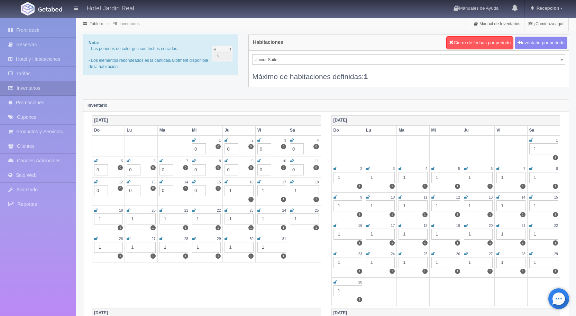
click at [233, 190] on div "1" at bounding box center [238, 190] width 29 height 11
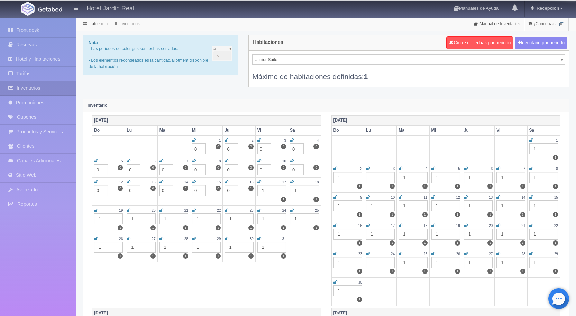
type input "0"
click at [266, 191] on div "1" at bounding box center [271, 190] width 29 height 11
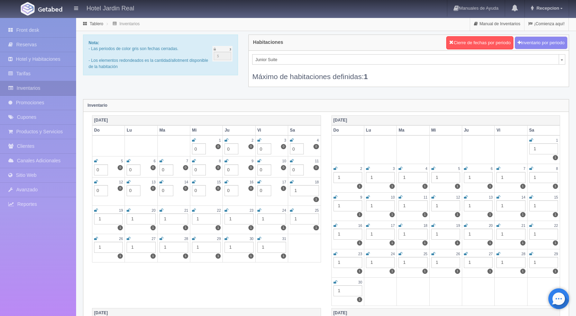
type input "0"
click at [300, 189] on div "1" at bounding box center [304, 190] width 29 height 11
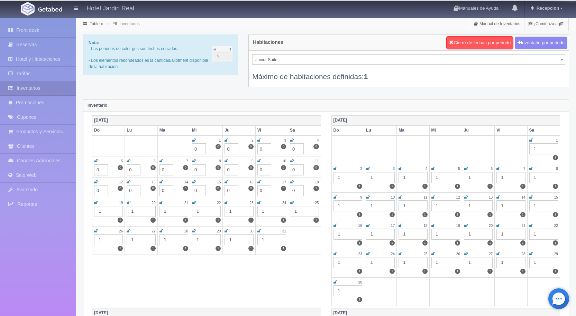
type input "0"
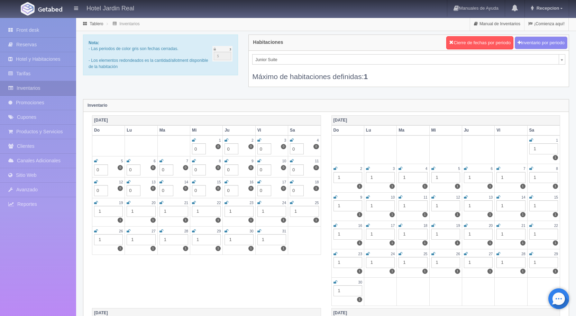
click at [298, 211] on div "1" at bounding box center [304, 211] width 29 height 11
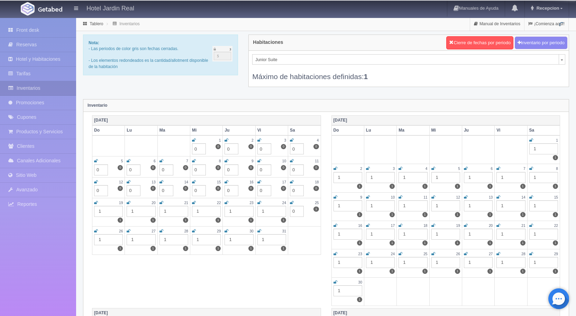
type input "0"
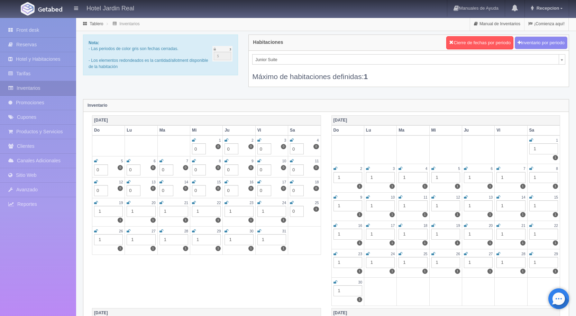
click at [265, 211] on div "1" at bounding box center [271, 211] width 29 height 11
type input "0"
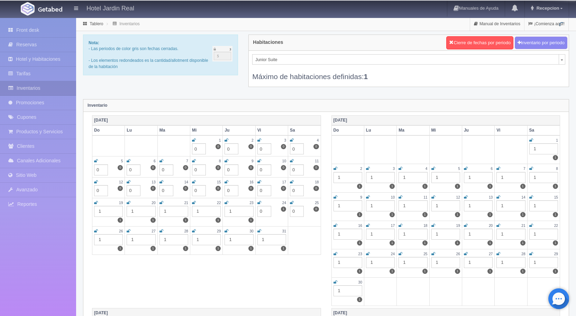
click at [229, 211] on div "1" at bounding box center [238, 211] width 29 height 11
type input "0"
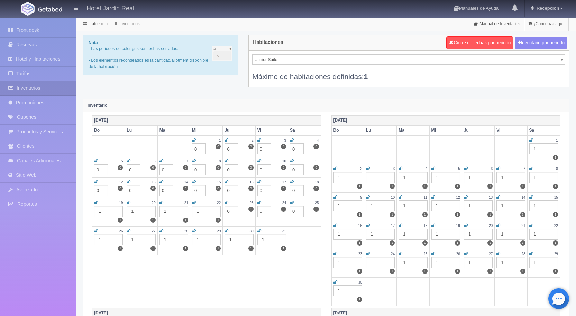
click at [198, 210] on div "1" at bounding box center [206, 211] width 29 height 11
type input "0"
click at [167, 210] on div "1" at bounding box center [173, 211] width 29 height 11
type input "0"
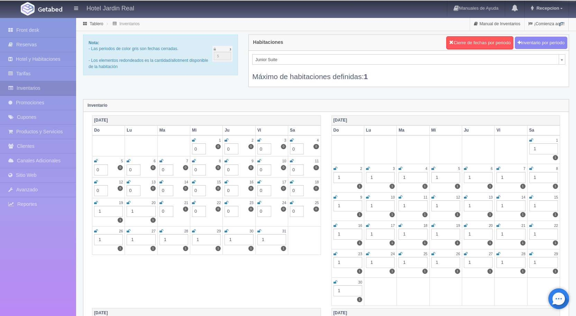
click at [139, 210] on div "1" at bounding box center [141, 211] width 29 height 11
type input "0"
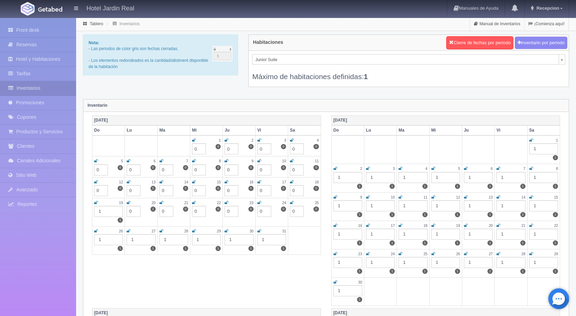
click at [108, 212] on div "1" at bounding box center [108, 211] width 29 height 11
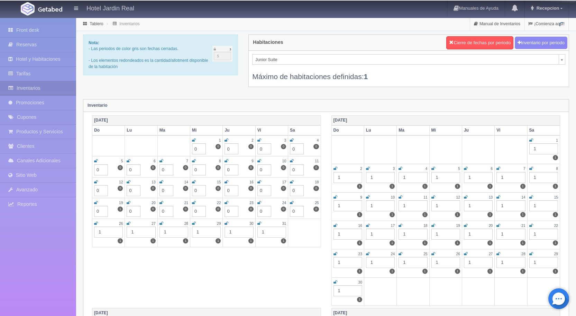
type input "0"
click at [104, 232] on div "1" at bounding box center [108, 232] width 29 height 11
type input "0"
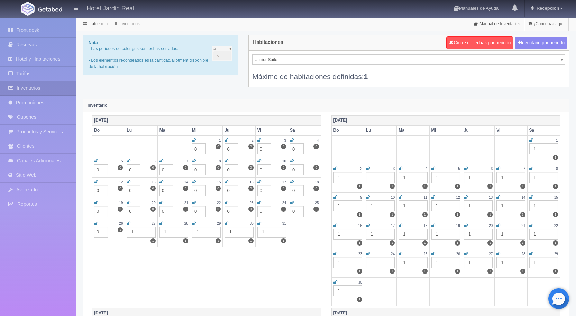
drag, startPoint x: 140, startPoint y: 231, endPoint x: 146, endPoint y: 232, distance: 6.6
click at [140, 231] on div "1" at bounding box center [141, 232] width 29 height 11
type input "0"
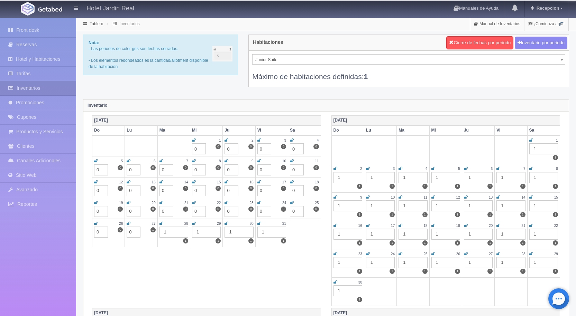
click at [170, 231] on div "1" at bounding box center [173, 232] width 29 height 11
type input "0"
click at [204, 232] on div "1" at bounding box center [206, 232] width 29 height 11
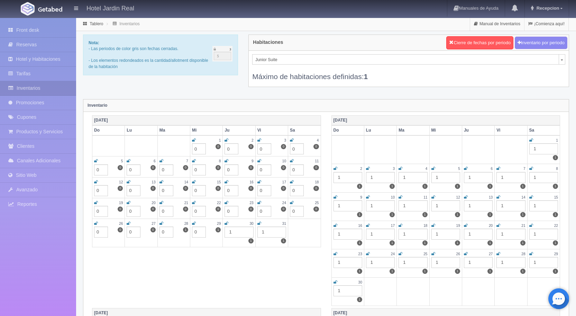
type input "0"
click at [238, 229] on div "1" at bounding box center [238, 232] width 29 height 11
type input "0"
click at [275, 232] on div "1" at bounding box center [271, 232] width 29 height 11
type input "0"
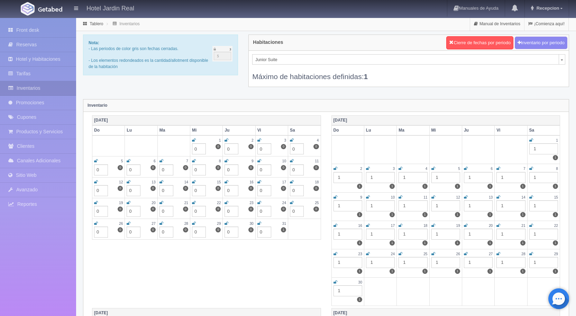
click at [536, 148] on div "1" at bounding box center [543, 149] width 29 height 11
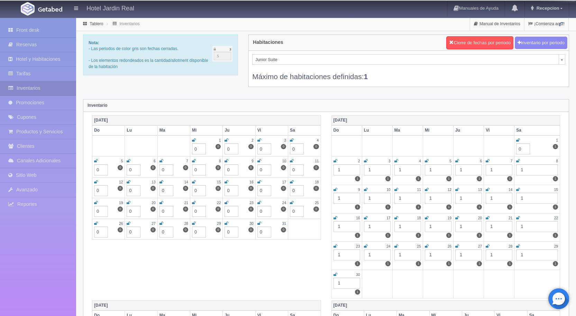
type input "0"
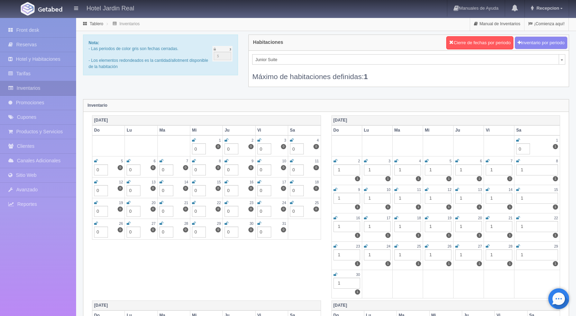
click at [525, 169] on div "1" at bounding box center [537, 170] width 42 height 11
type input "0"
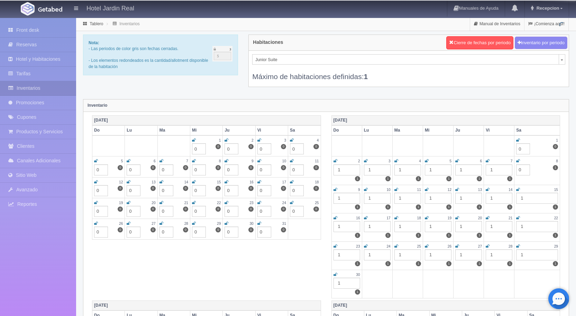
click at [495, 171] on div "1" at bounding box center [499, 170] width 27 height 11
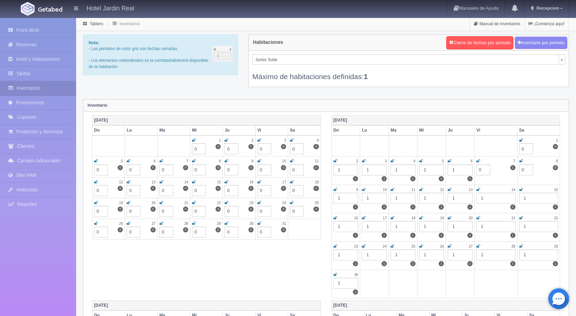
type input "0"
click at [454, 170] on div "1" at bounding box center [459, 170] width 25 height 11
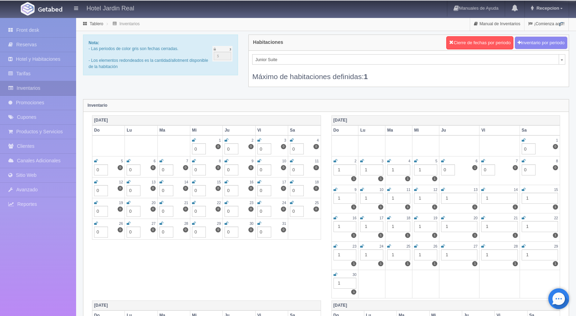
type input "0"
click at [419, 170] on div "1" at bounding box center [425, 170] width 23 height 11
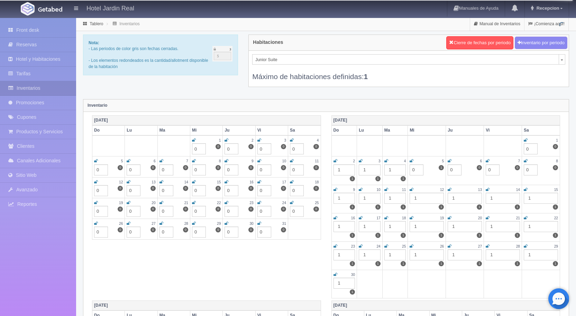
type input "0"
click at [384, 171] on div "1" at bounding box center [395, 170] width 22 height 11
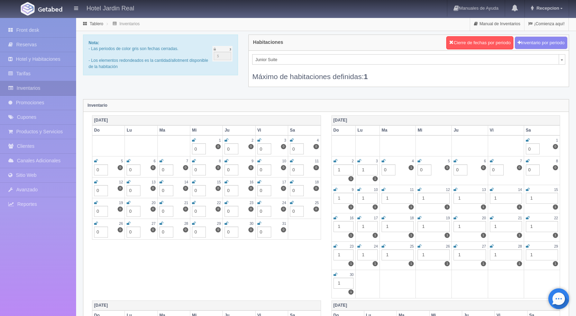
type input "0"
click at [363, 168] on div "1" at bounding box center [367, 170] width 20 height 11
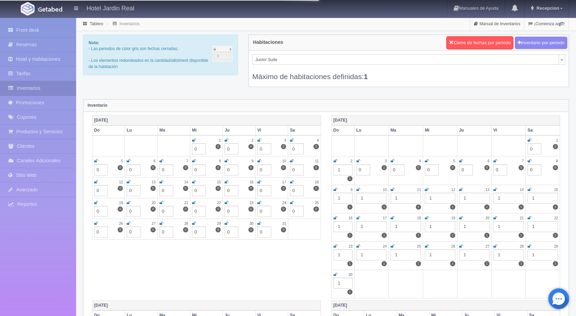
type input "0"
click at [342, 170] on div "1" at bounding box center [342, 170] width 19 height 11
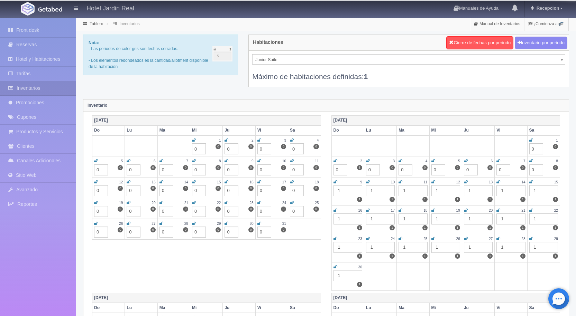
type input "0"
click at [343, 188] on div "1" at bounding box center [347, 190] width 29 height 11
type input "0"
click at [375, 191] on div "1" at bounding box center [380, 190] width 29 height 11
type input "0"
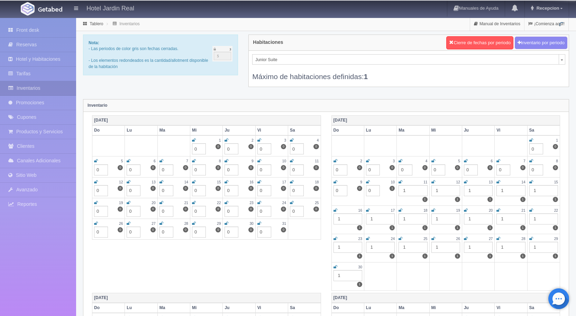
click at [418, 188] on div "1" at bounding box center [412, 190] width 29 height 11
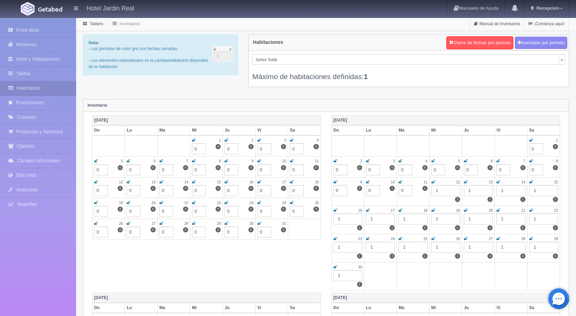
type input "0"
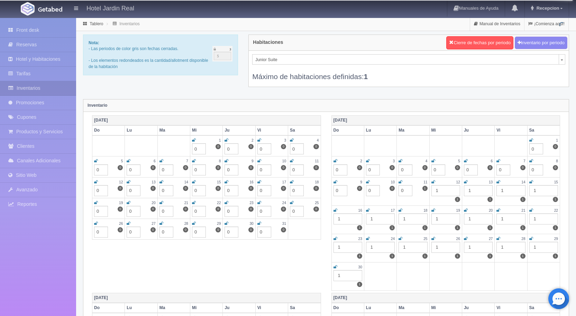
click at [444, 190] on div "1" at bounding box center [445, 190] width 29 height 11
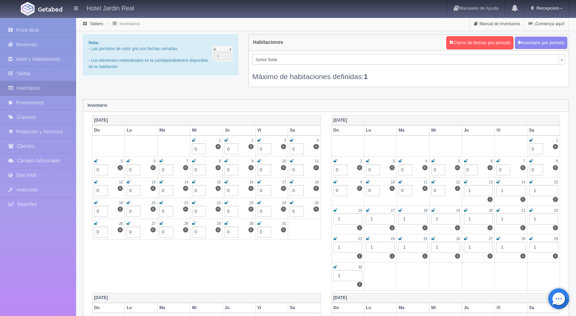
type input "0"
click at [473, 190] on div "1" at bounding box center [478, 190] width 29 height 11
type input "0"
click at [506, 189] on div "1" at bounding box center [510, 190] width 29 height 11
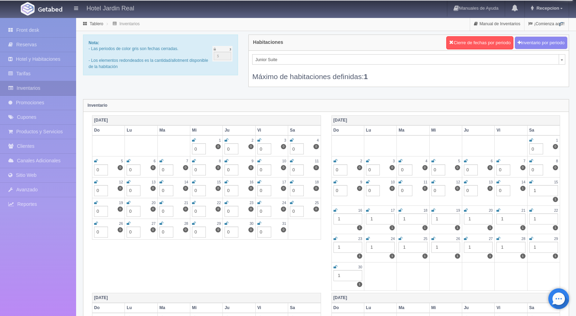
type input "0"
click at [540, 189] on div "1" at bounding box center [543, 190] width 29 height 11
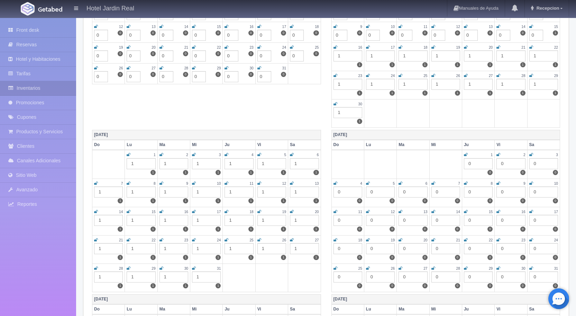
scroll to position [173, 0]
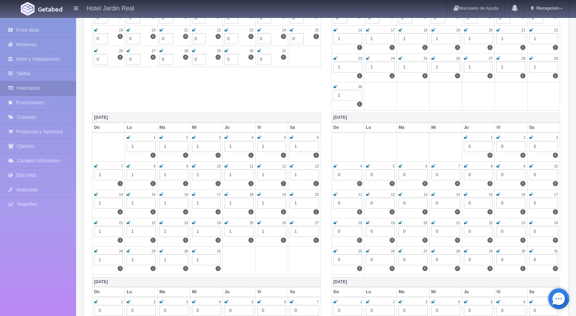
type input "0"
click at [206, 258] on div "1" at bounding box center [206, 260] width 29 height 11
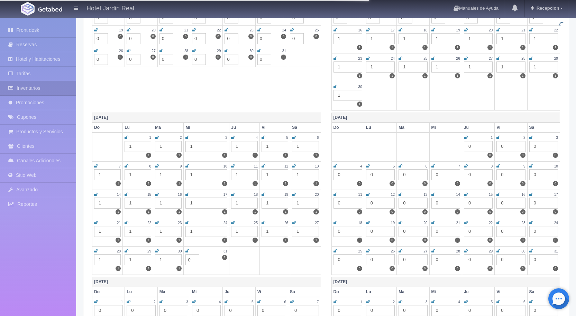
type input "0"
click at [162, 260] on div "1" at bounding box center [168, 260] width 27 height 11
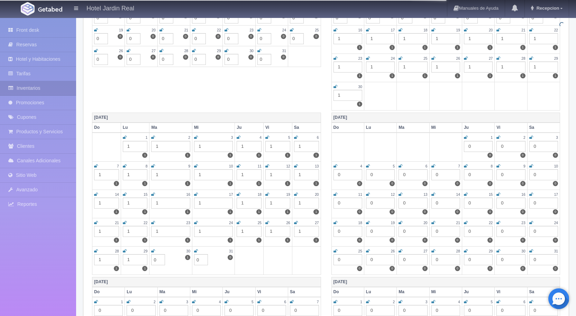
type input "0"
click at [131, 261] on div "1" at bounding box center [135, 260] width 25 height 11
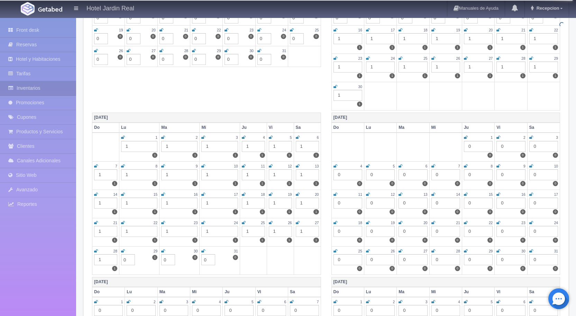
type input "0"
click at [100, 259] on div "1" at bounding box center [105, 260] width 23 height 11
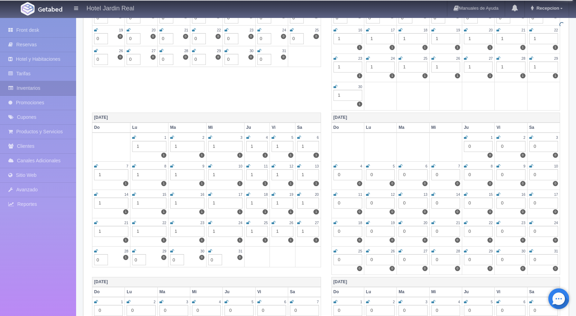
type input "0"
click at [111, 233] on div "1" at bounding box center [111, 231] width 34 height 11
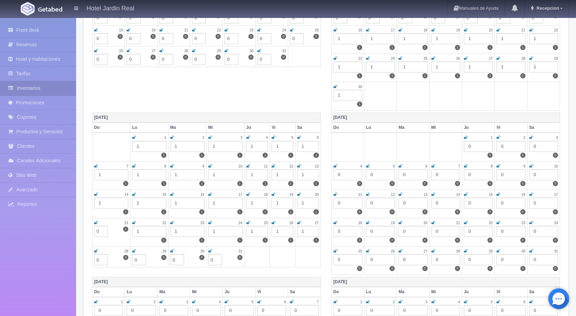
type input "0"
click at [146, 229] on div "1" at bounding box center [149, 231] width 34 height 11
type input "0"
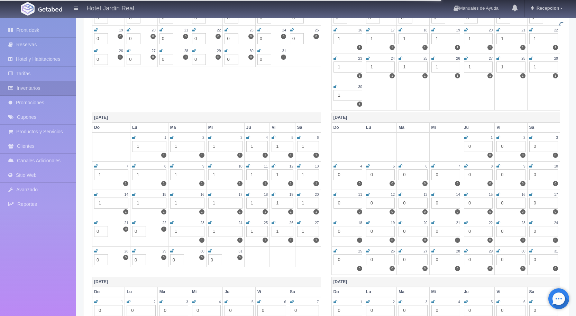
click at [183, 233] on div "1" at bounding box center [187, 231] width 34 height 11
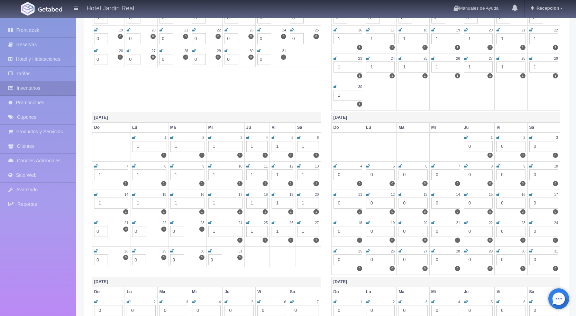
type input "0"
click at [218, 232] on div "1" at bounding box center [225, 231] width 34 height 11
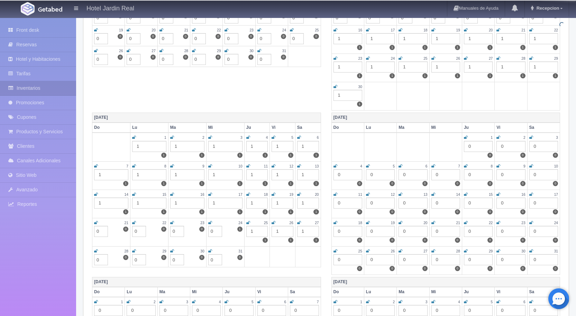
type input "0"
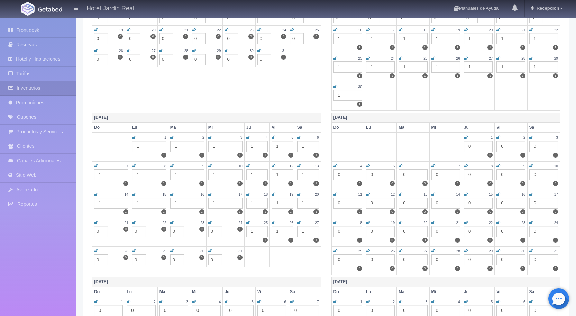
click at [259, 231] on div "1" at bounding box center [257, 231] width 22 height 11
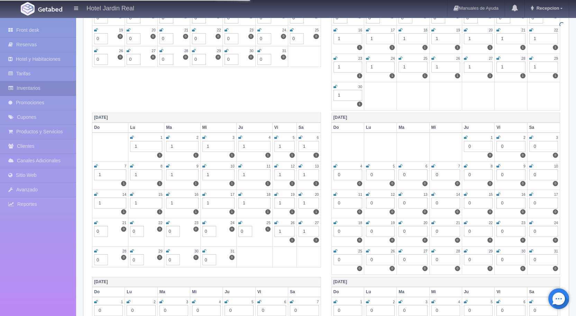
type input "0"
click at [283, 232] on div "1" at bounding box center [284, 231] width 20 height 11
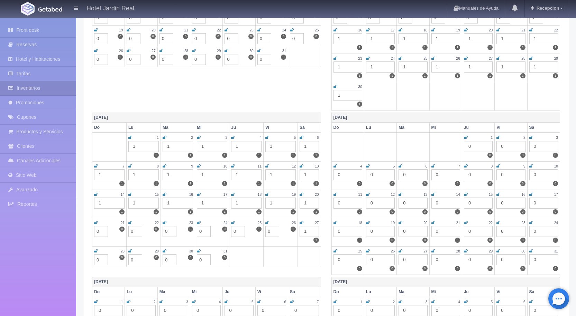
type input "0"
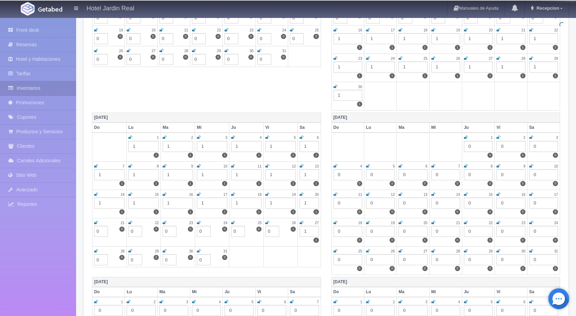
click at [309, 233] on div "1" at bounding box center [308, 231] width 19 height 11
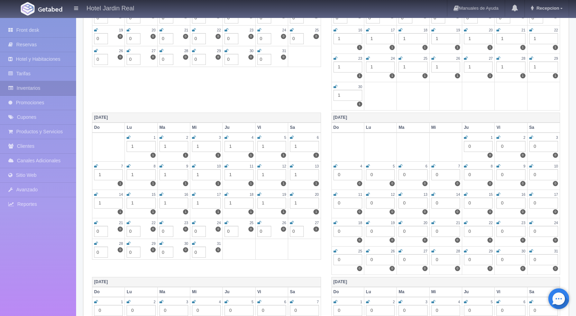
type input "0"
click at [301, 203] on div "1" at bounding box center [304, 203] width 29 height 11
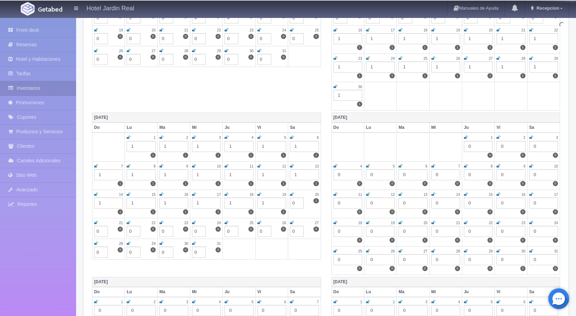
type input "0"
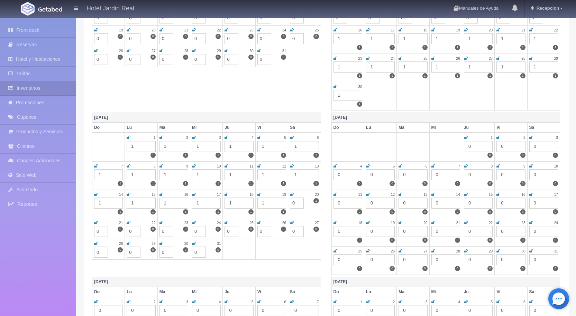
click at [267, 203] on div "1" at bounding box center [271, 203] width 29 height 11
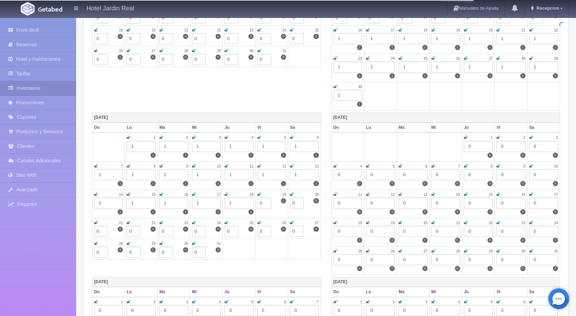
type input "0"
click at [234, 203] on div "1" at bounding box center [238, 203] width 29 height 11
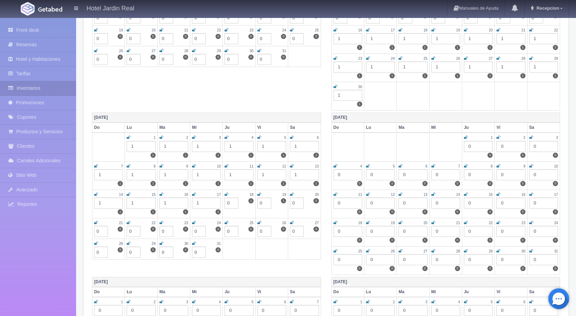
type input "0"
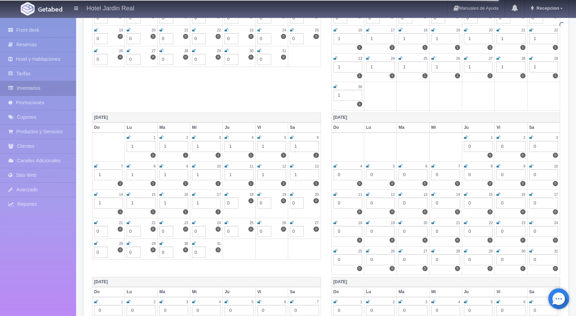
click at [204, 203] on div "1" at bounding box center [206, 203] width 29 height 11
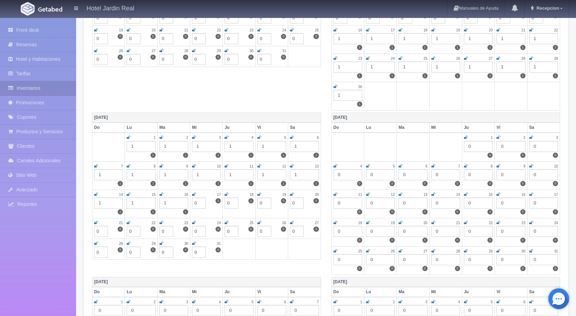
type input "0"
click at [173, 205] on div "1" at bounding box center [173, 203] width 29 height 11
type input "0"
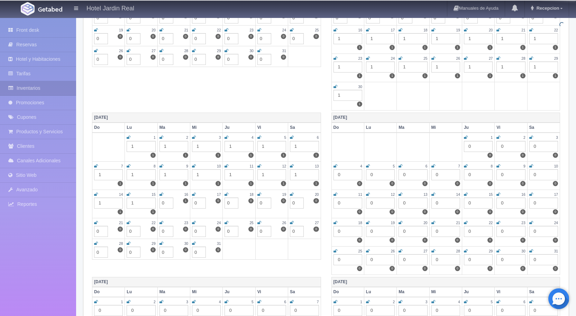
click at [142, 200] on div "1" at bounding box center [141, 203] width 29 height 11
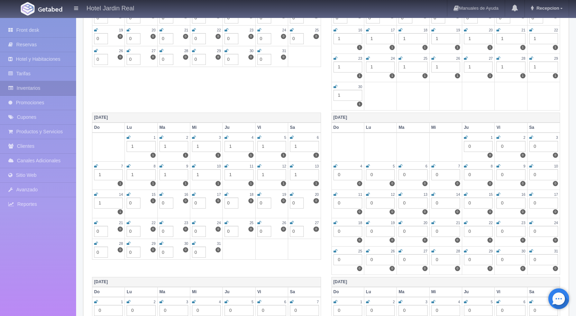
type input "0"
click at [326, 151] on div "Enero 2026 Do Lu Ma Mi Ju Vi Sa 1 0 0 2 0 0 3 0 0 4 0 0 5 0 0 6 0 0 7 0 0 8 0 0…" at bounding box center [445, 195] width 239 height 165
click at [292, 193] on icon at bounding box center [292, 195] width 4 height 4
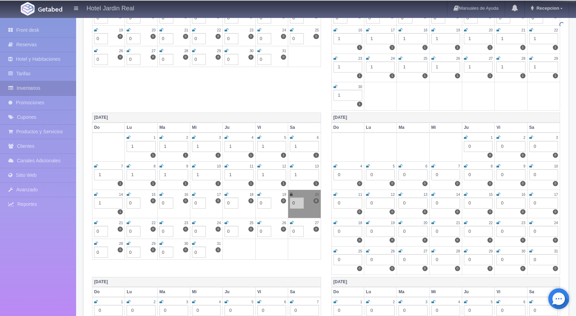
click at [291, 166] on icon at bounding box center [292, 166] width 4 height 4
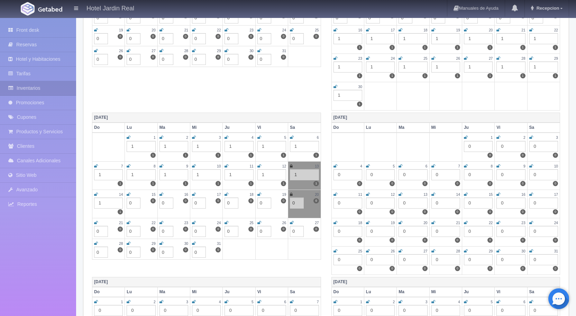
click at [259, 195] on icon at bounding box center [259, 195] width 4 height 4
click at [292, 223] on icon at bounding box center [292, 223] width 4 height 4
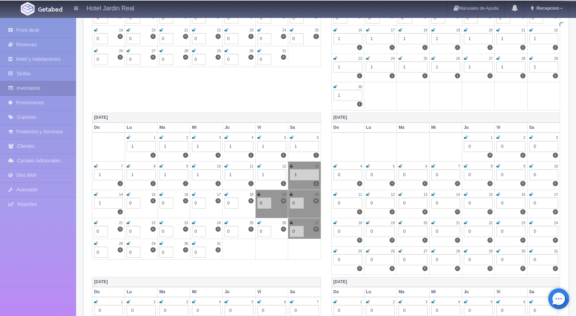
click at [257, 222] on icon at bounding box center [259, 223] width 4 height 4
click at [227, 222] on icon at bounding box center [226, 223] width 4 height 4
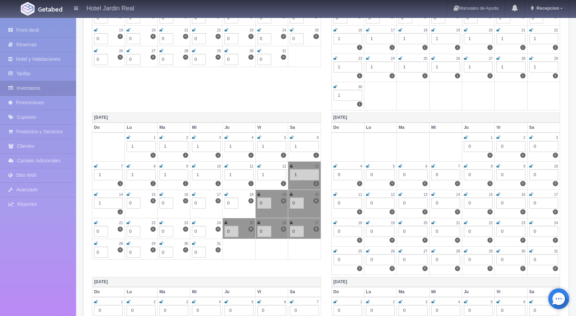
click at [195, 244] on icon at bounding box center [194, 244] width 4 height 4
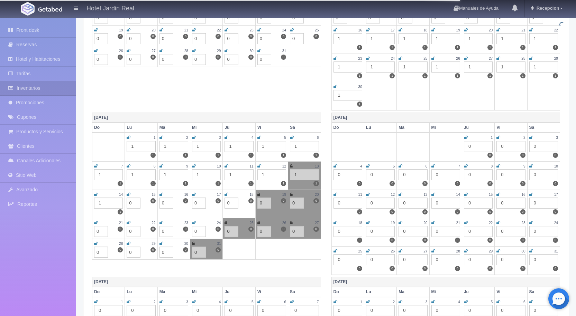
click at [194, 221] on icon at bounding box center [194, 223] width 4 height 4
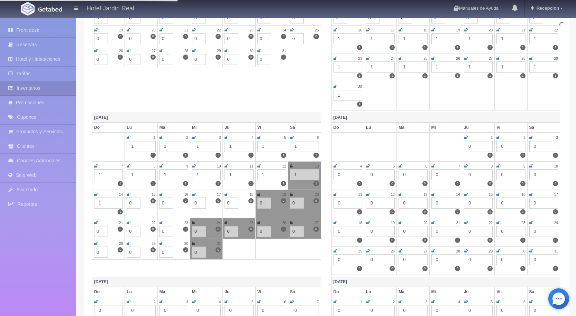
click at [163, 223] on icon at bounding box center [161, 223] width 4 height 4
click at [164, 244] on div "30" at bounding box center [173, 244] width 29 height 6
click at [129, 243] on icon at bounding box center [129, 244] width 4 height 4
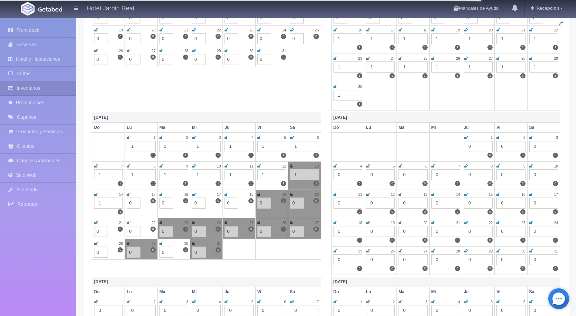
click at [129, 223] on icon at bounding box center [129, 223] width 4 height 4
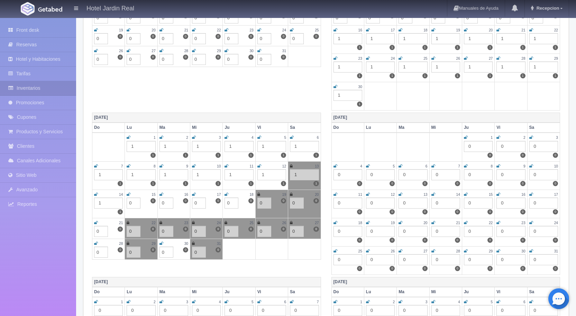
click at [95, 221] on icon at bounding box center [96, 223] width 4 height 4
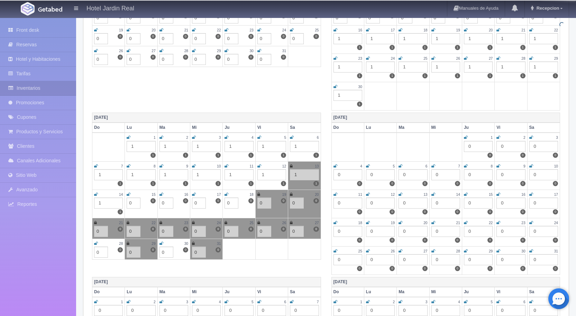
click at [96, 244] on icon at bounding box center [96, 244] width 4 height 4
click at [226, 194] on icon at bounding box center [226, 195] width 4 height 4
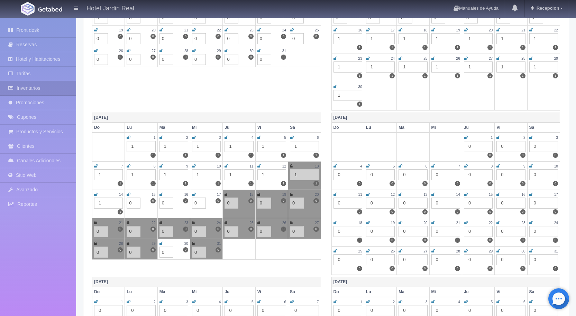
click at [193, 193] on icon at bounding box center [194, 195] width 4 height 4
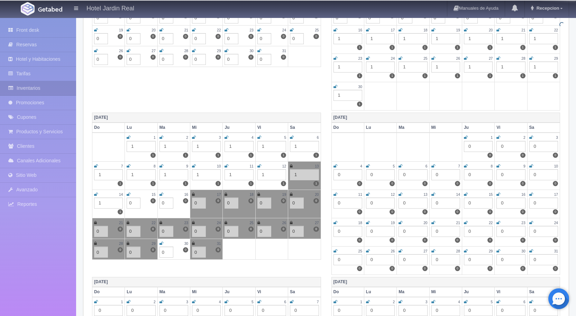
click at [161, 192] on link at bounding box center [161, 195] width 4 height 6
click at [129, 194] on icon at bounding box center [129, 195] width 4 height 4
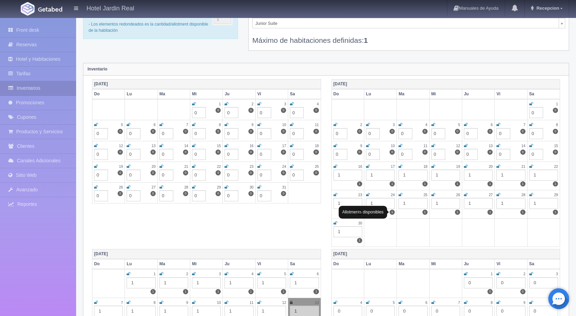
scroll to position [35, 0]
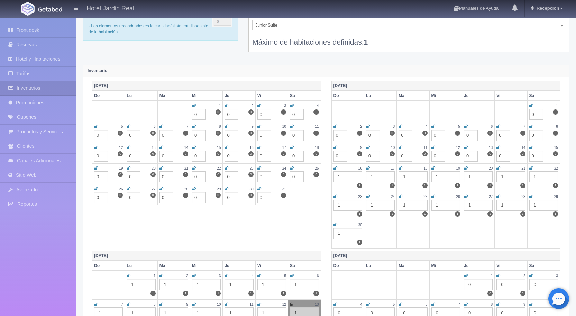
click at [192, 105] on icon at bounding box center [194, 106] width 4 height 4
click at [226, 104] on icon at bounding box center [226, 106] width 4 height 4
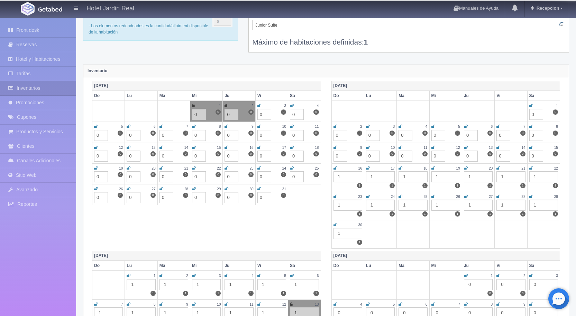
click at [260, 105] on icon at bounding box center [259, 106] width 4 height 4
click at [293, 105] on icon at bounding box center [292, 106] width 4 height 4
click at [290, 126] on icon at bounding box center [292, 126] width 4 height 4
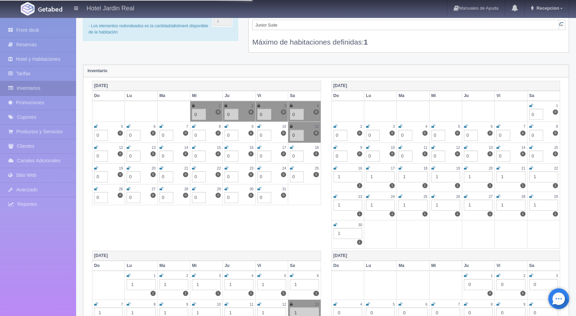
click at [257, 126] on icon at bounding box center [259, 126] width 4 height 4
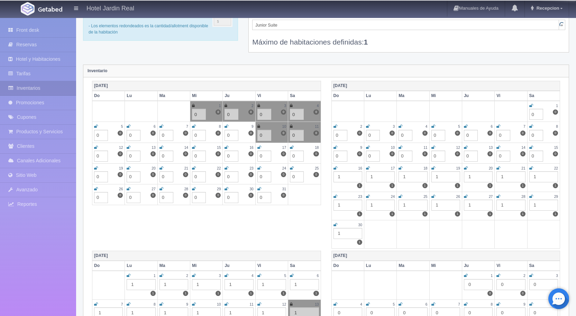
click at [259, 148] on icon at bounding box center [259, 148] width 4 height 4
click at [292, 145] on link at bounding box center [292, 148] width 4 height 6
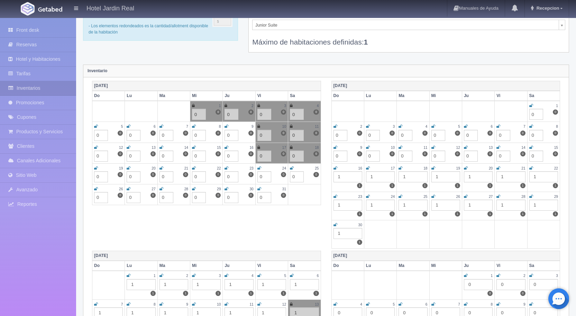
click at [292, 167] on icon at bounding box center [292, 168] width 4 height 4
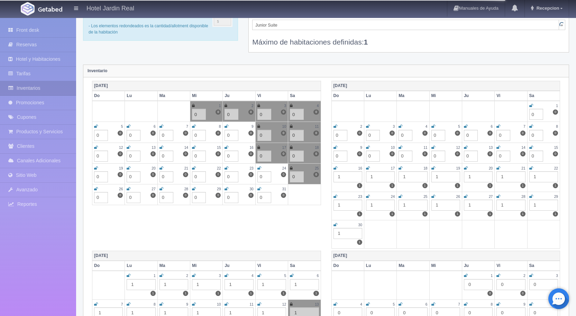
click at [259, 168] on icon at bounding box center [259, 168] width 4 height 4
click at [260, 189] on icon at bounding box center [259, 189] width 4 height 4
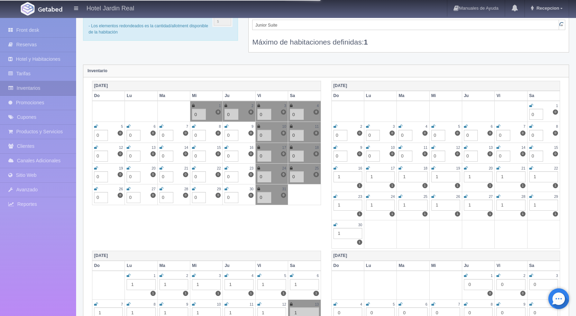
click at [227, 187] on icon at bounding box center [226, 189] width 4 height 4
click at [227, 167] on icon at bounding box center [226, 168] width 4 height 4
drag, startPoint x: 228, startPoint y: 147, endPoint x: 229, endPoint y: 139, distance: 7.3
click at [228, 146] on icon at bounding box center [226, 148] width 4 height 4
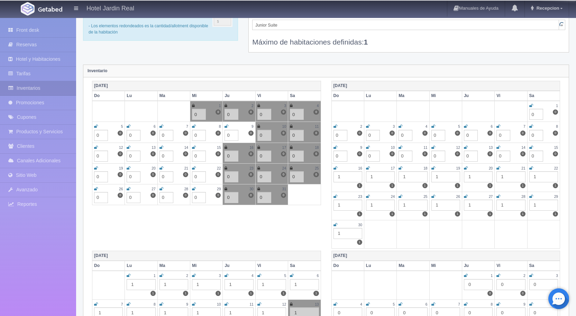
click at [227, 128] on icon at bounding box center [226, 126] width 4 height 4
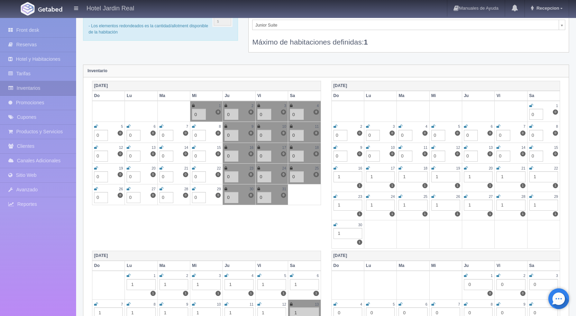
click at [194, 125] on icon at bounding box center [194, 126] width 4 height 4
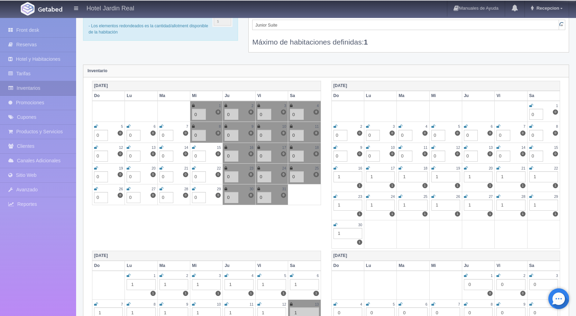
click at [194, 147] on icon at bounding box center [194, 148] width 4 height 4
click at [196, 168] on div "22" at bounding box center [206, 169] width 29 height 6
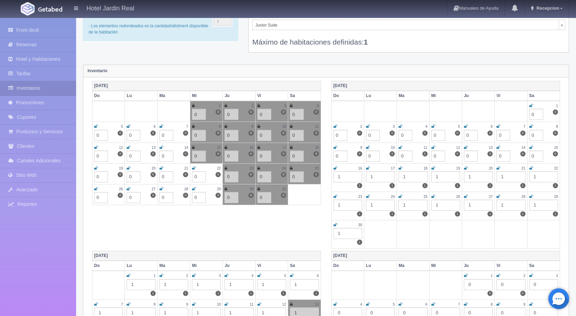
click at [194, 189] on icon at bounding box center [194, 189] width 4 height 4
click at [162, 187] on icon at bounding box center [161, 189] width 4 height 4
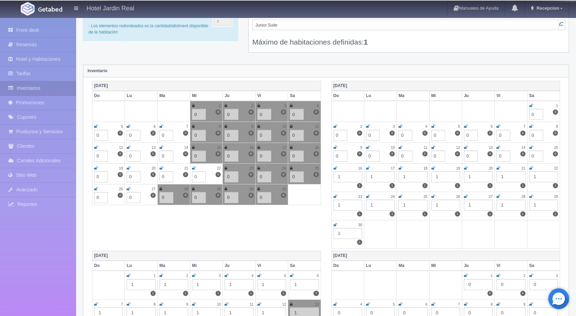
drag, startPoint x: 161, startPoint y: 166, endPoint x: 163, endPoint y: 162, distance: 4.6
click at [161, 166] on icon at bounding box center [161, 168] width 4 height 4
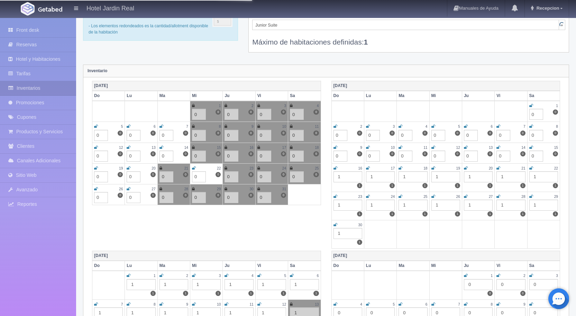
click at [162, 147] on icon at bounding box center [161, 148] width 4 height 4
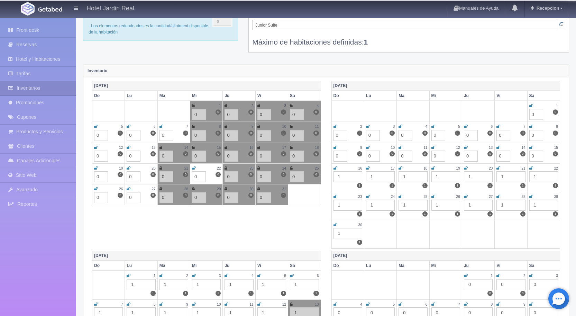
click at [163, 126] on div "7" at bounding box center [173, 127] width 29 height 6
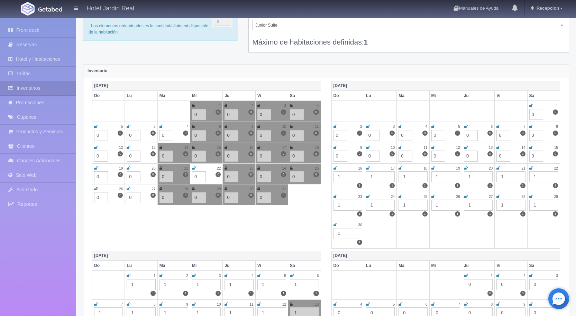
click at [129, 126] on icon at bounding box center [129, 126] width 4 height 4
click at [128, 147] on icon at bounding box center [129, 148] width 4 height 4
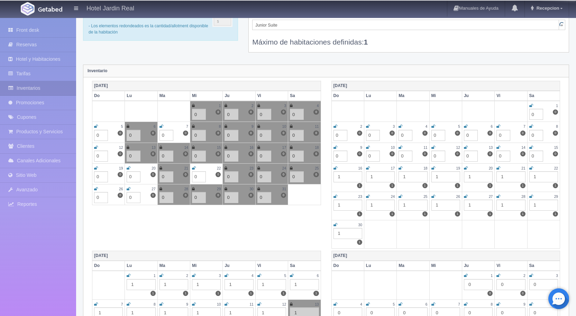
click at [129, 168] on icon at bounding box center [129, 168] width 4 height 4
click at [129, 187] on icon at bounding box center [129, 189] width 4 height 4
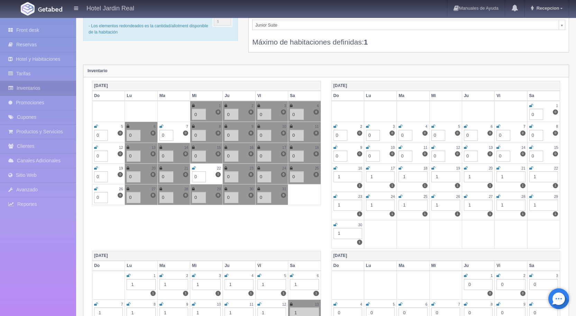
click at [96, 187] on icon at bounding box center [96, 189] width 4 height 4
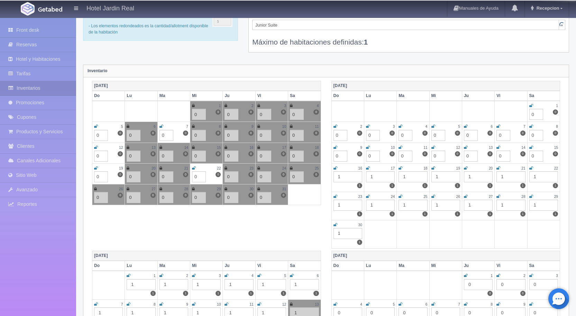
click at [96, 166] on icon at bounding box center [96, 168] width 4 height 4
click at [94, 146] on icon at bounding box center [96, 148] width 4 height 4
click at [97, 126] on icon at bounding box center [96, 126] width 4 height 4
click at [164, 125] on div "7" at bounding box center [173, 127] width 29 height 6
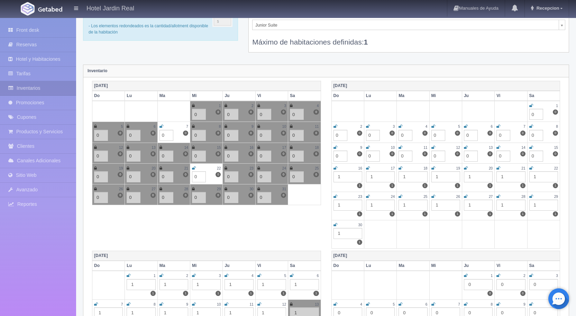
click at [160, 126] on icon at bounding box center [161, 126] width 4 height 4
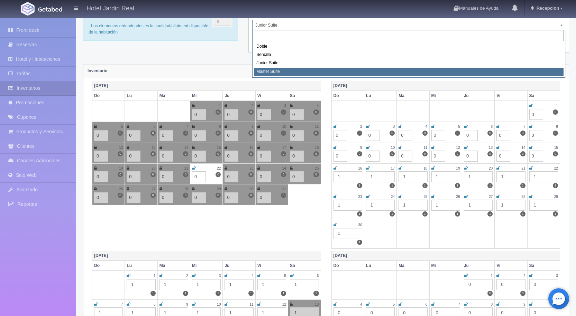
select select "1966"
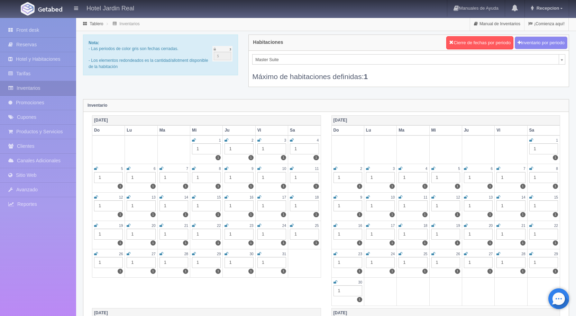
click at [201, 150] on div "1" at bounding box center [206, 149] width 29 height 11
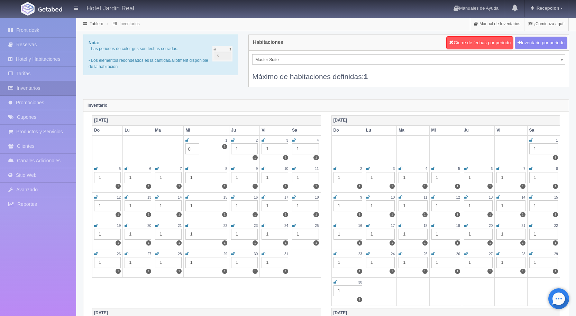
type input "0"
click at [240, 148] on div "1" at bounding box center [244, 149] width 27 height 11
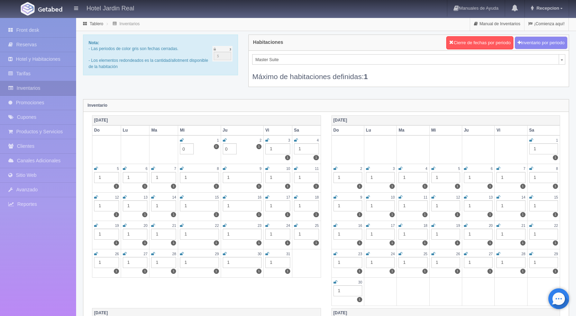
type input "0"
click at [324, 135] on div "[DATE] Do Lu Ma Mi Ju Vi Sa 1 1 0 0 2 1 1 0 3 1 1 4 1 1 5 1 1 6 1 1 7 1 1 8 1 1…" at bounding box center [206, 197] width 239 height 165
click at [225, 139] on icon at bounding box center [225, 140] width 4 height 4
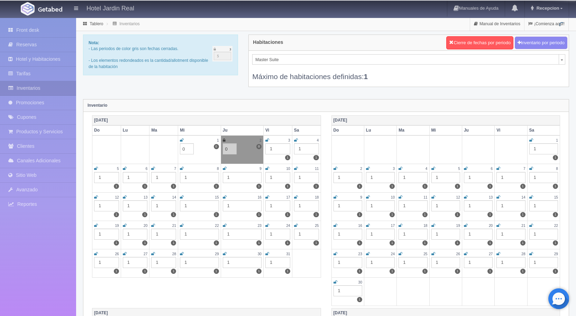
click at [182, 139] on icon at bounding box center [182, 140] width 4 height 4
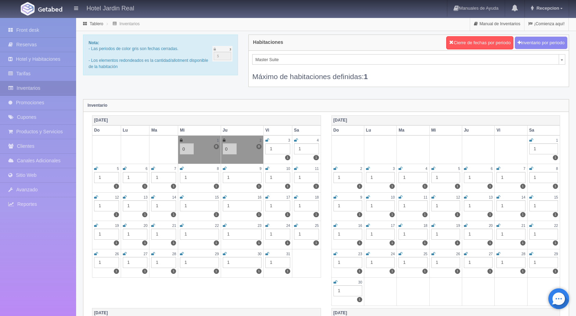
click at [324, 137] on div "[DATE] Do Lu Ma Mi Ju Vi Sa 1 1 0 0 2 1 0 0 3 1 1 4 1 1 5 1 1 6 1 1 7 1 1 8 1 1…" at bounding box center [206, 197] width 239 height 165
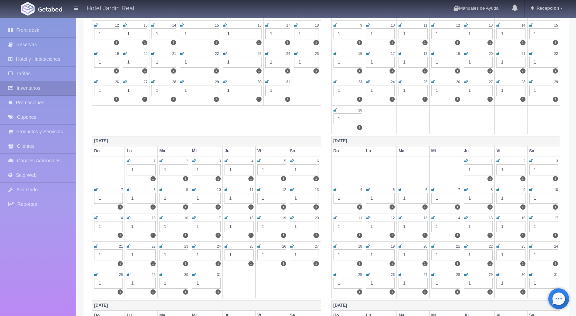
scroll to position [173, 0]
click at [199, 279] on div "1" at bounding box center [206, 282] width 29 height 11
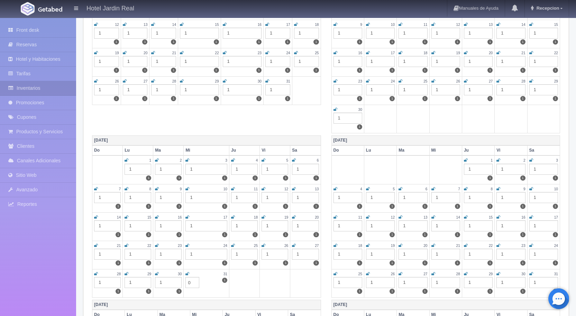
type input "0"
click at [162, 283] on div "1" at bounding box center [168, 282] width 27 height 11
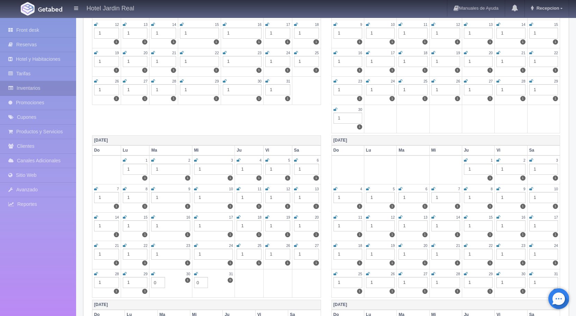
type input "0"
click at [135, 283] on div "1" at bounding box center [135, 282] width 25 height 11
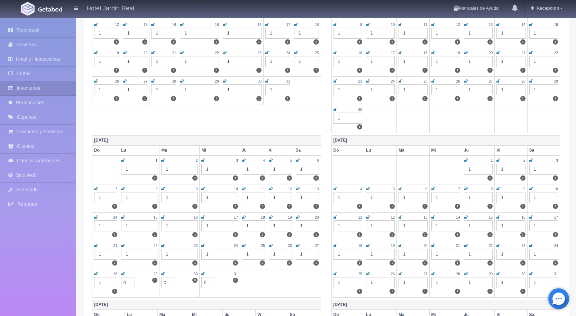
type input "0"
click at [210, 253] on div "1" at bounding box center [219, 254] width 36 height 11
type input "0"
click at [250, 255] on div "1" at bounding box center [253, 254] width 23 height 11
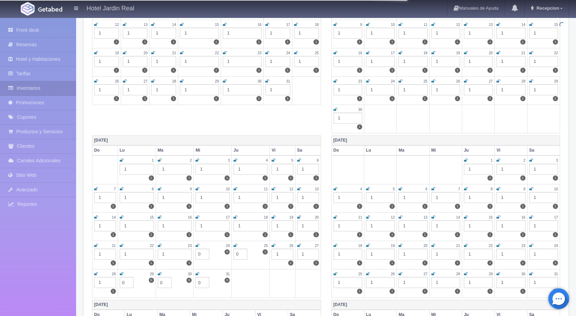
type input "0"
click at [281, 253] on div "1" at bounding box center [282, 254] width 22 height 11
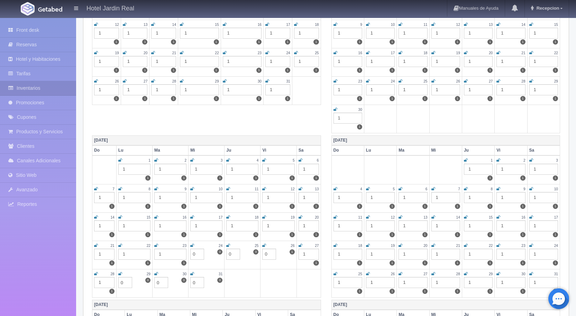
type input "0"
click at [263, 244] on icon at bounding box center [264, 246] width 4 height 4
click at [228, 246] on icon at bounding box center [228, 246] width 4 height 4
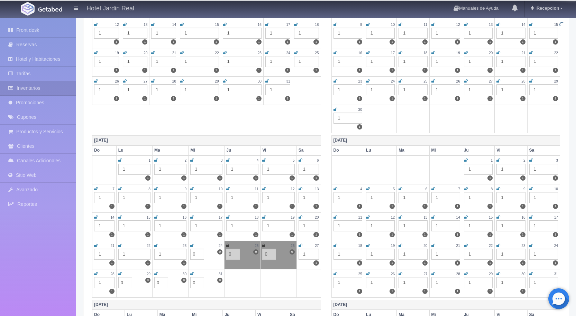
click at [192, 246] on icon at bounding box center [192, 246] width 4 height 4
click at [191, 273] on icon at bounding box center [192, 274] width 4 height 4
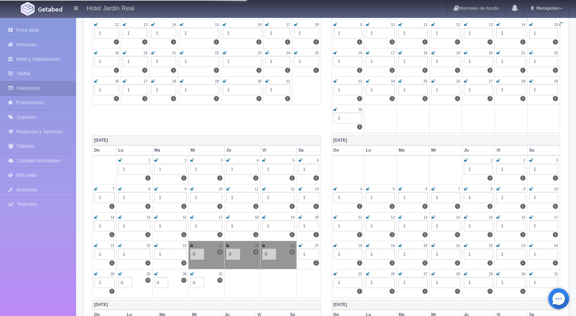
click at [156, 273] on icon at bounding box center [156, 274] width 4 height 4
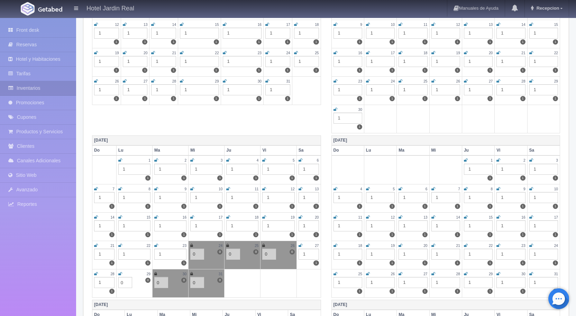
click at [120, 273] on icon at bounding box center [120, 274] width 4 height 4
click at [325, 232] on div "[DATE] Do Lu Ma Mi Ju Vi Sa 1 1 1 2 1 1 3 1 1 4 1 1 5 1 1 6 1 1 7 1 1 8 1 1 9 1…" at bounding box center [206, 218] width 239 height 165
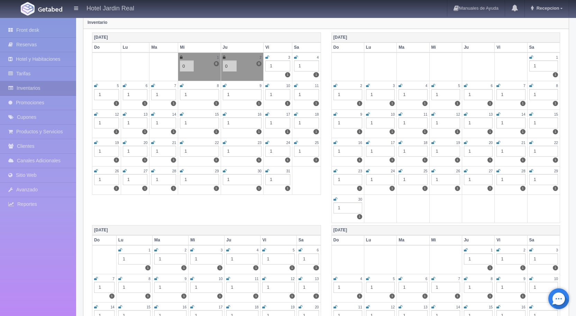
scroll to position [69, 0]
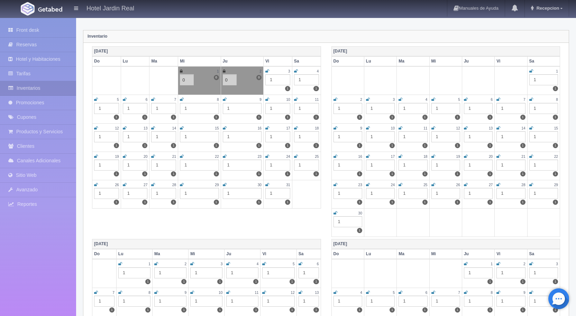
click at [539, 81] on div "1" at bounding box center [543, 79] width 29 height 11
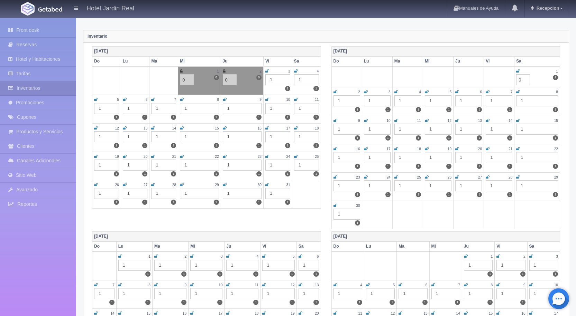
type input "0"
click at [517, 71] on icon at bounding box center [518, 71] width 4 height 4
click at [346, 102] on div "1" at bounding box center [346, 100] width 27 height 11
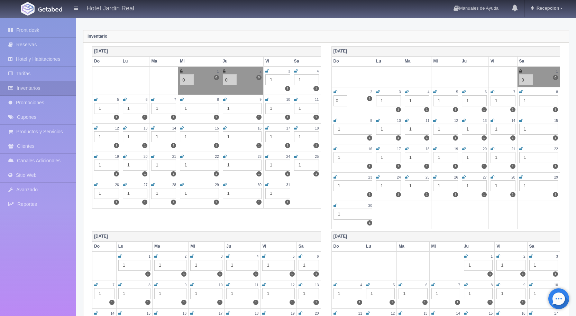
type input "0"
click at [335, 92] on icon at bounding box center [335, 92] width 4 height 4
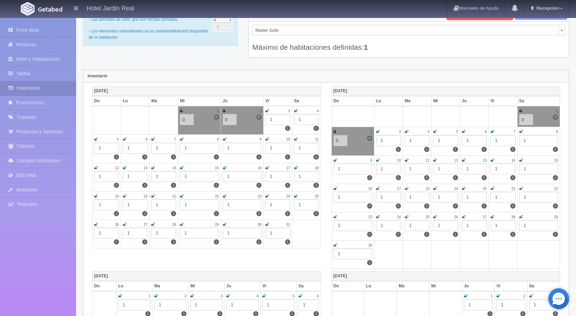
scroll to position [0, 0]
